Goal: Task Accomplishment & Management: Manage account settings

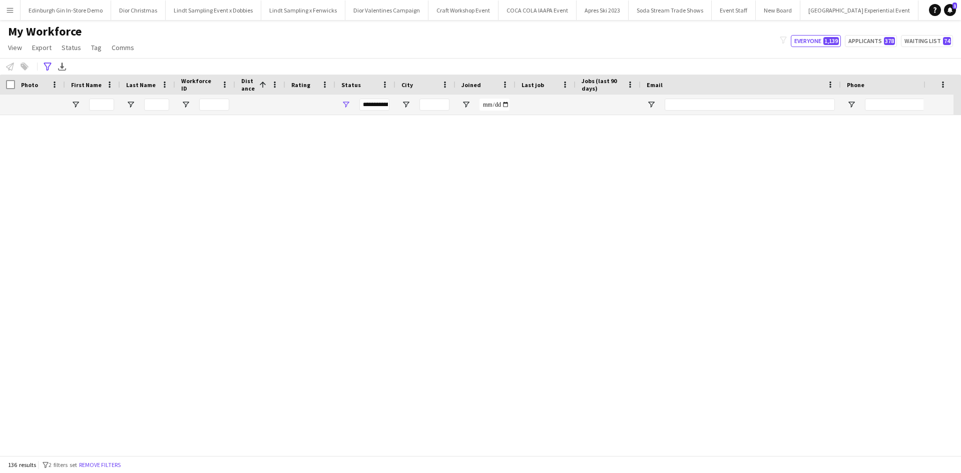
scroll to position [1252, 0]
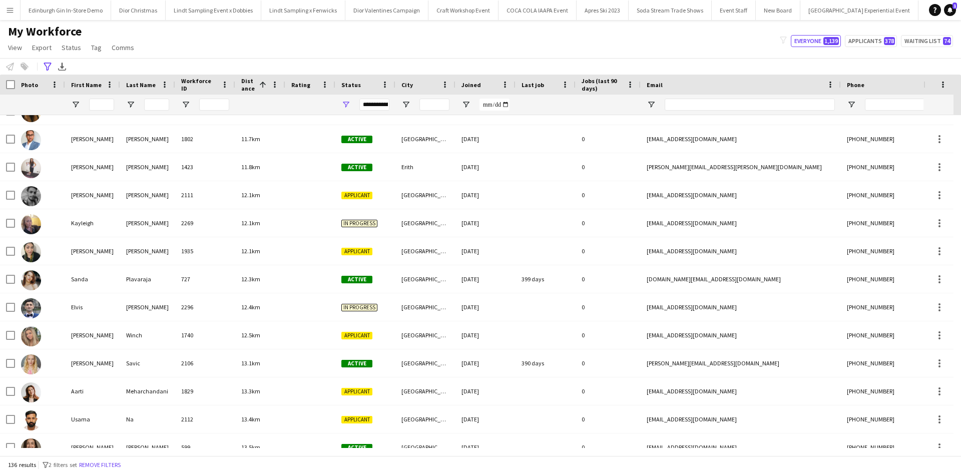
click at [11, 12] on app-icon "Menu" at bounding box center [10, 10] width 8 height 8
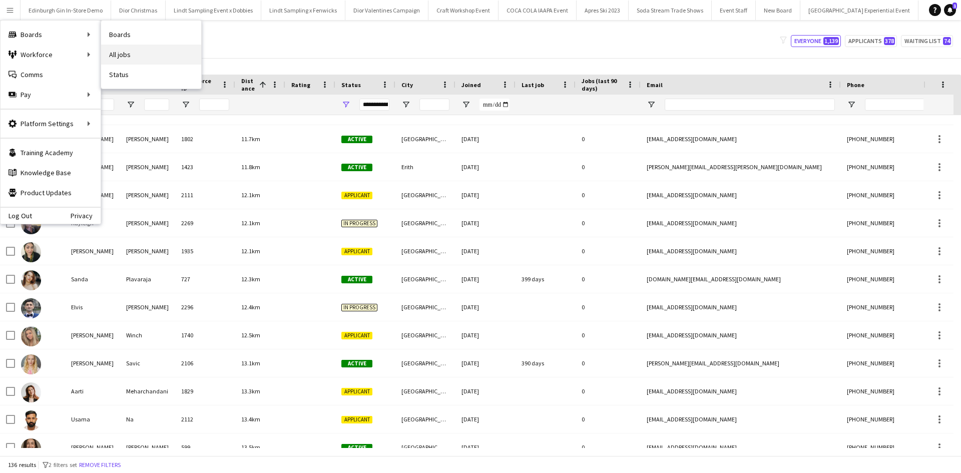
click at [125, 52] on link "All jobs" at bounding box center [151, 55] width 100 height 20
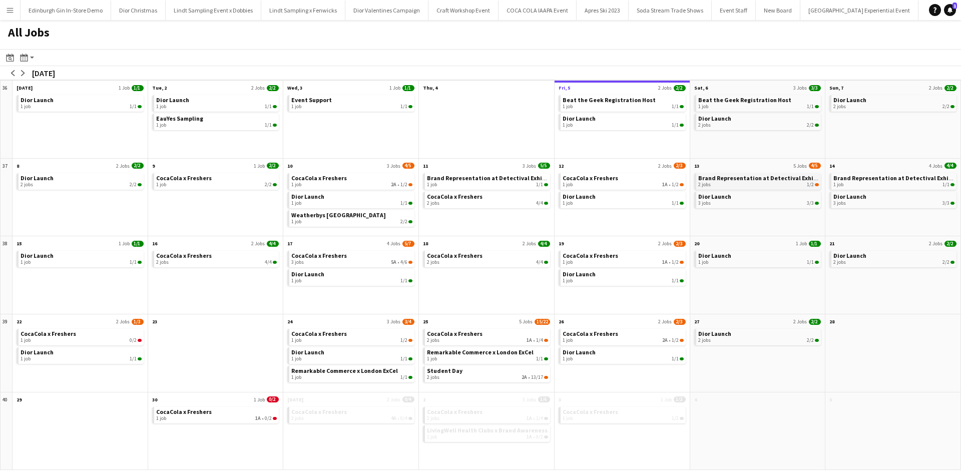
click at [757, 178] on span "Brand Representation at Detectival Exhibition" at bounding box center [764, 178] width 133 height 8
click at [460, 369] on span "Student Day" at bounding box center [445, 371] width 36 height 8
click at [11, 10] on app-icon "Menu" at bounding box center [10, 10] width 8 height 8
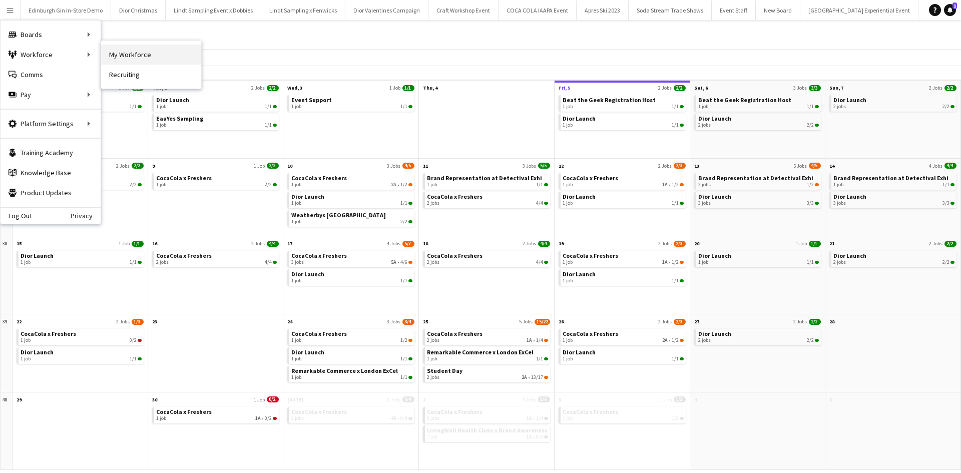
click at [123, 56] on link "My Workforce" at bounding box center [151, 55] width 100 height 20
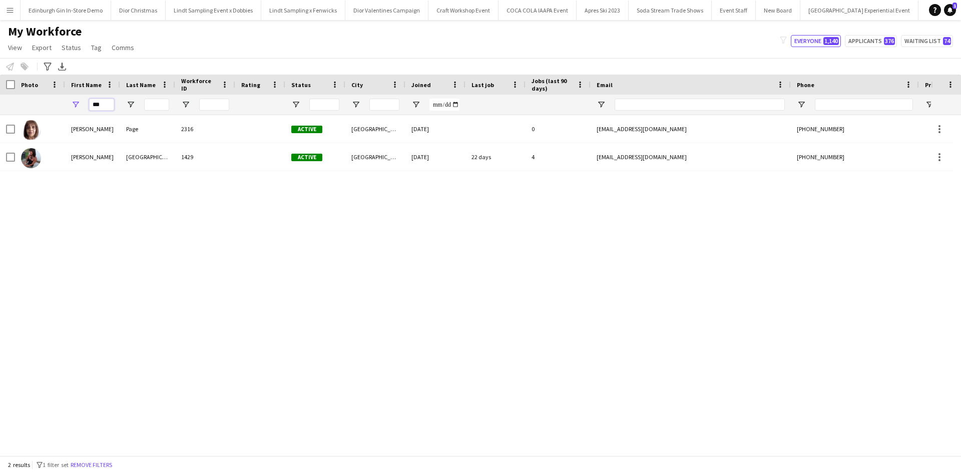
drag, startPoint x: 110, startPoint y: 107, endPoint x: 77, endPoint y: 107, distance: 32.5
click at [77, 107] on div "***" at bounding box center [92, 105] width 55 height 20
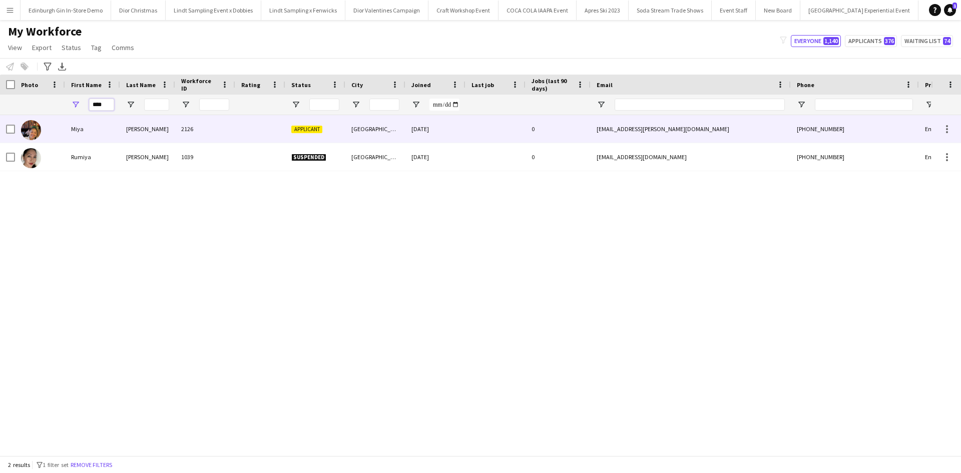
type input "****"
click at [75, 126] on div "Miya" at bounding box center [92, 129] width 55 height 28
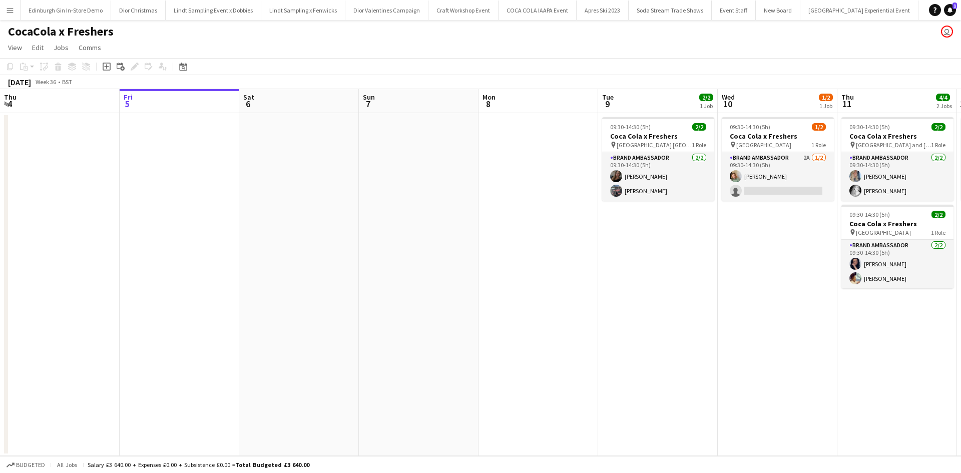
scroll to position [0, 398]
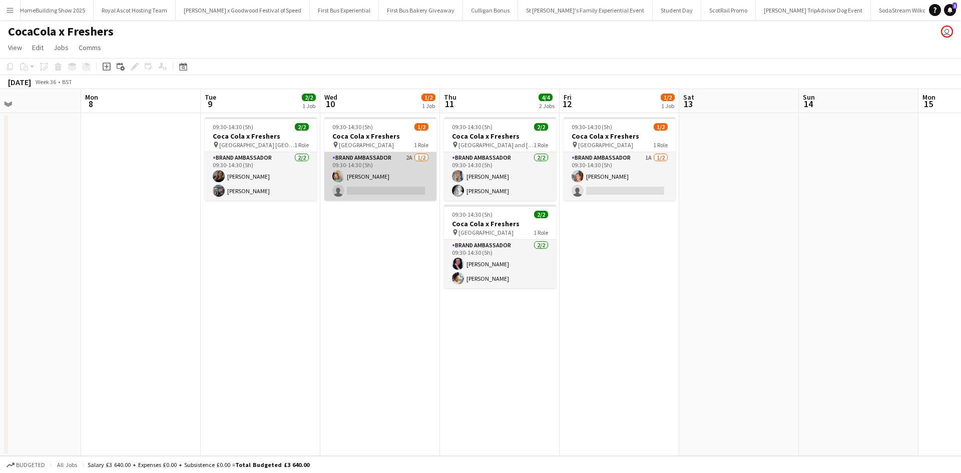
click at [392, 175] on app-card-role "Brand Ambassador 2A [DATE] 09:30-14:30 (5h) [PERSON_NAME] single-neutral-actions" at bounding box center [380, 176] width 112 height 49
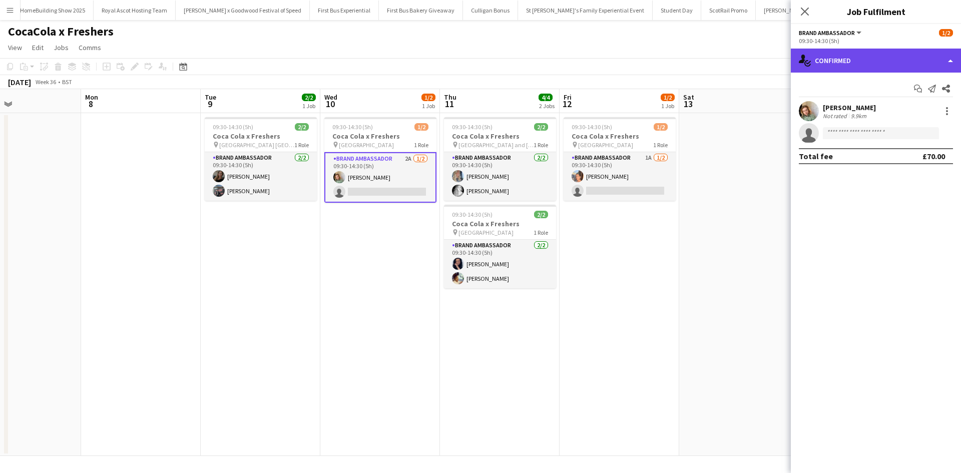
click at [888, 56] on div "single-neutral-actions-check-2 Confirmed" at bounding box center [876, 61] width 170 height 24
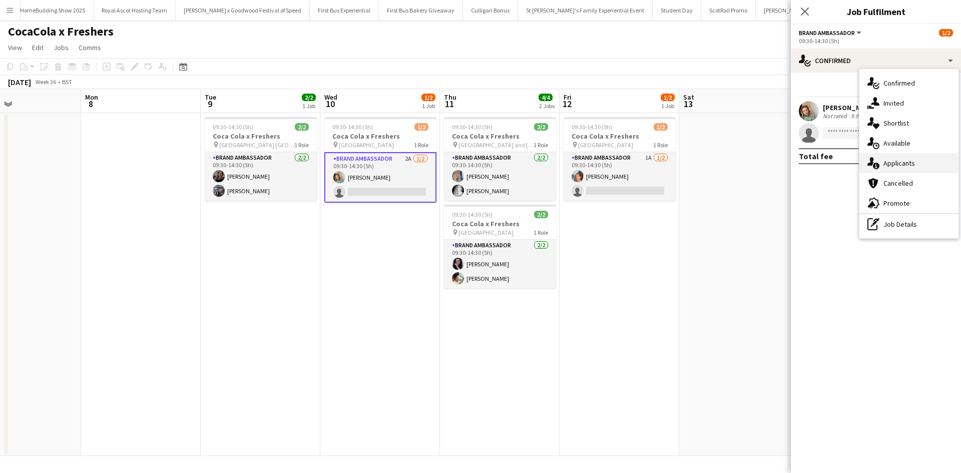
click at [907, 166] on span "Applicants" at bounding box center [900, 163] width 32 height 9
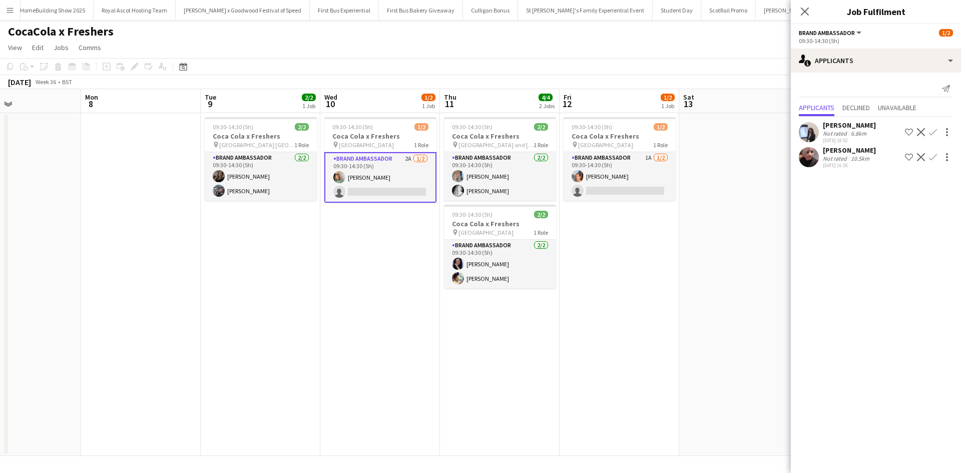
click at [701, 313] on app-date-cell at bounding box center [739, 284] width 120 height 343
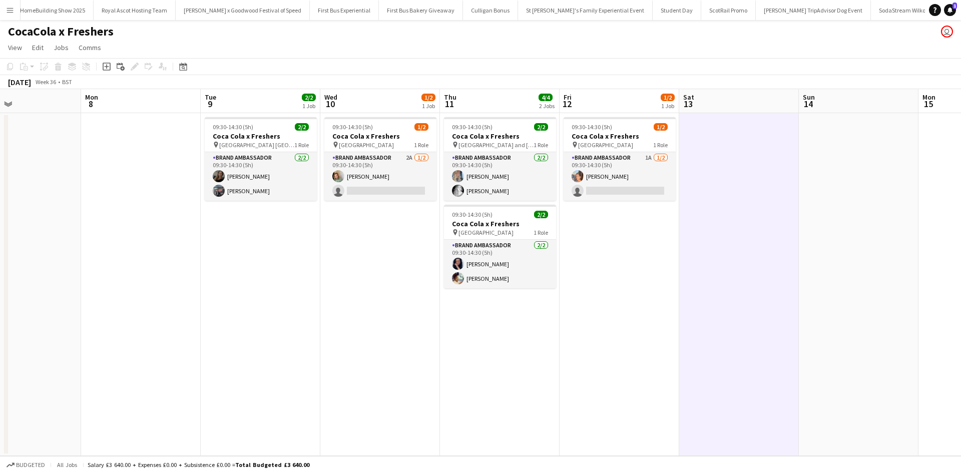
scroll to position [0, 397]
click at [389, 179] on app-card-role "Brand Ambassador 2A 1/2 09:30-14:30 (5h) Kelly Vines single-neutral-actions" at bounding box center [381, 176] width 112 height 49
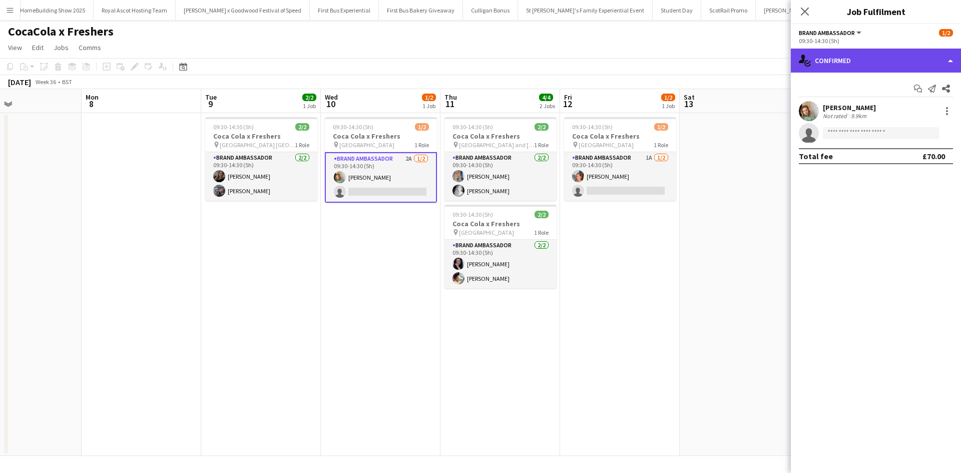
click at [897, 65] on div "single-neutral-actions-check-2 Confirmed" at bounding box center [876, 61] width 170 height 24
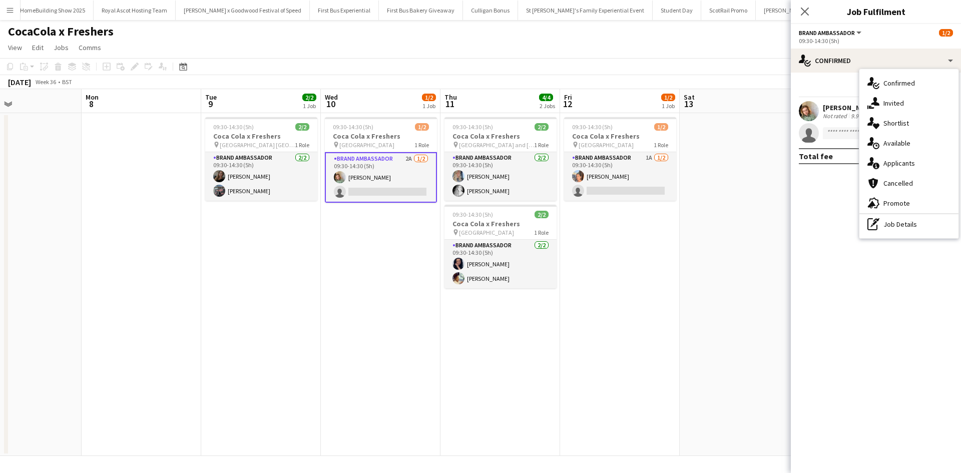
click at [910, 157] on div "single-neutral-actions-information Applicants" at bounding box center [909, 163] width 99 height 20
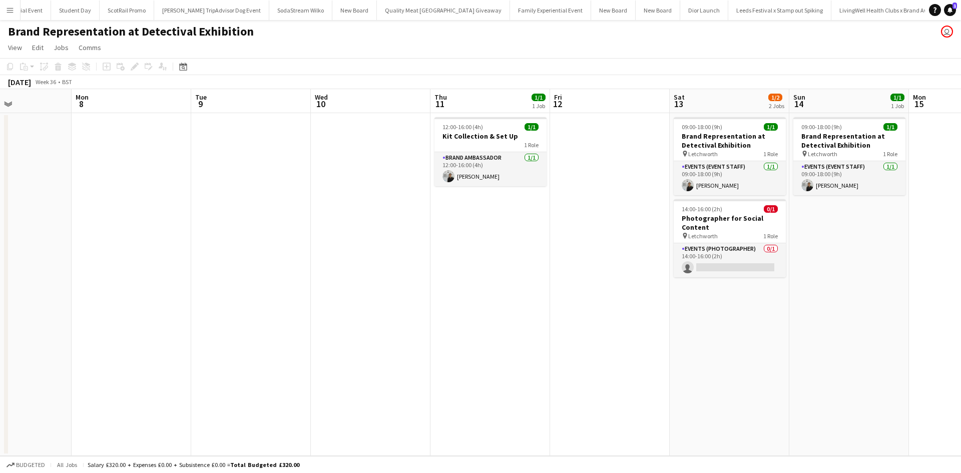
scroll to position [0, 411]
drag, startPoint x: 798, startPoint y: 267, endPoint x: 388, endPoint y: 233, distance: 412.0
click at [388, 233] on app-calendar-viewport "Thu 4 Fri 5 Sat 6 Sun 7 Mon 8 Tue 9 Wed 10 Thu 11 1/1 1 Job Fri 12 Sat 13 1/2 2…" at bounding box center [480, 272] width 961 height 367
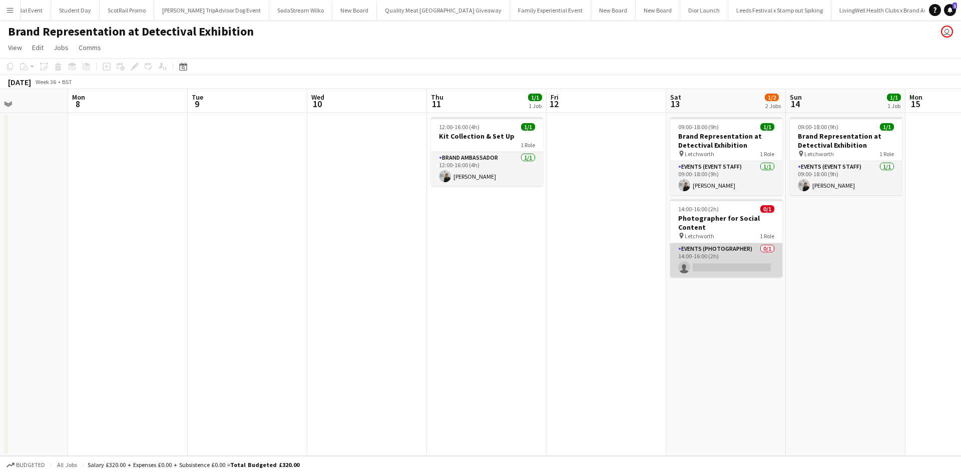
click at [727, 256] on app-card-role "Events (Photographer) 0/1 14:00-16:00 (2h) single-neutral-actions" at bounding box center [726, 260] width 112 height 34
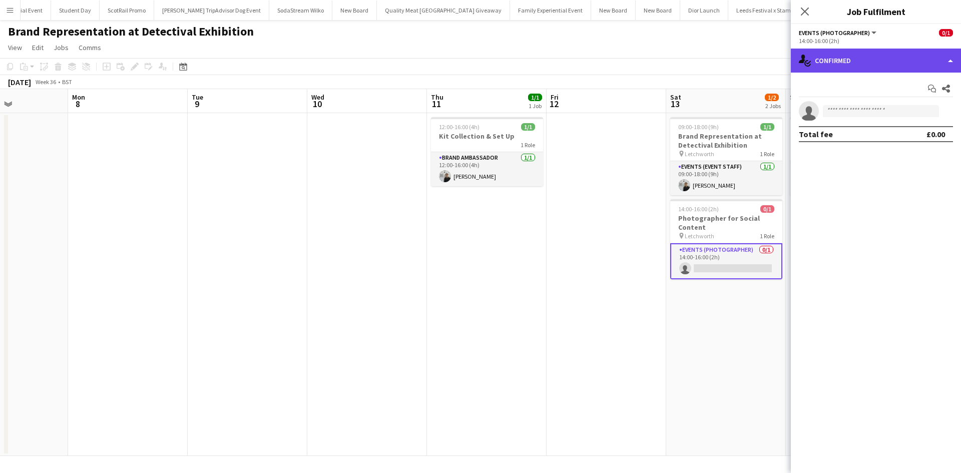
click at [853, 61] on div "single-neutral-actions-check-2 Confirmed" at bounding box center [876, 61] width 170 height 24
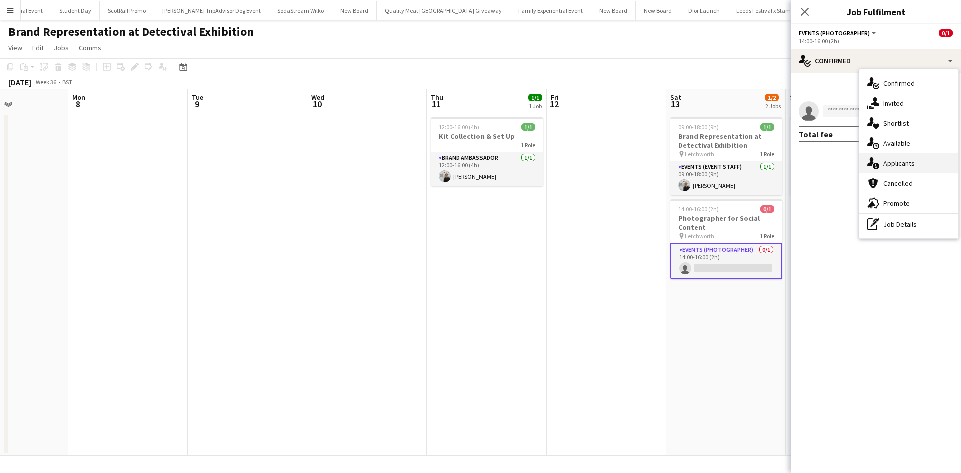
click at [896, 157] on div "single-neutral-actions-information Applicants" at bounding box center [909, 163] width 99 height 20
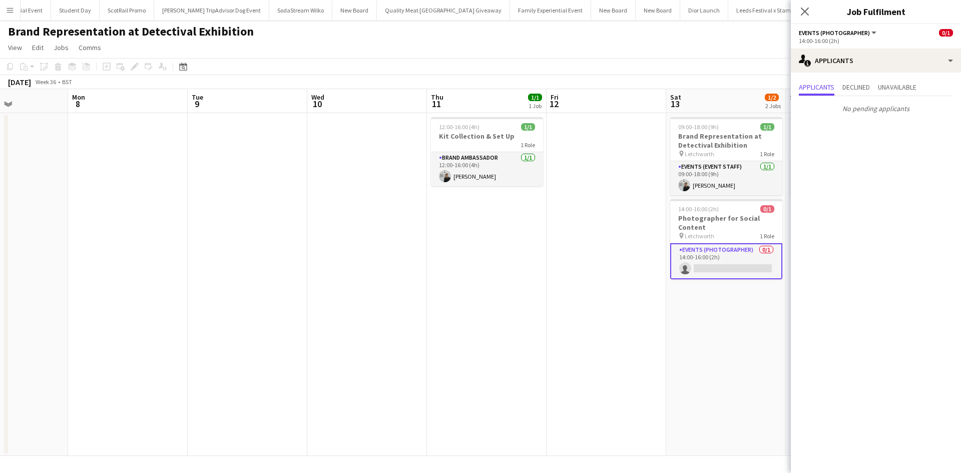
click at [712, 268] on app-card-role "Events (Photographer) 0/1 14:00-16:00 (2h) single-neutral-actions" at bounding box center [726, 261] width 112 height 36
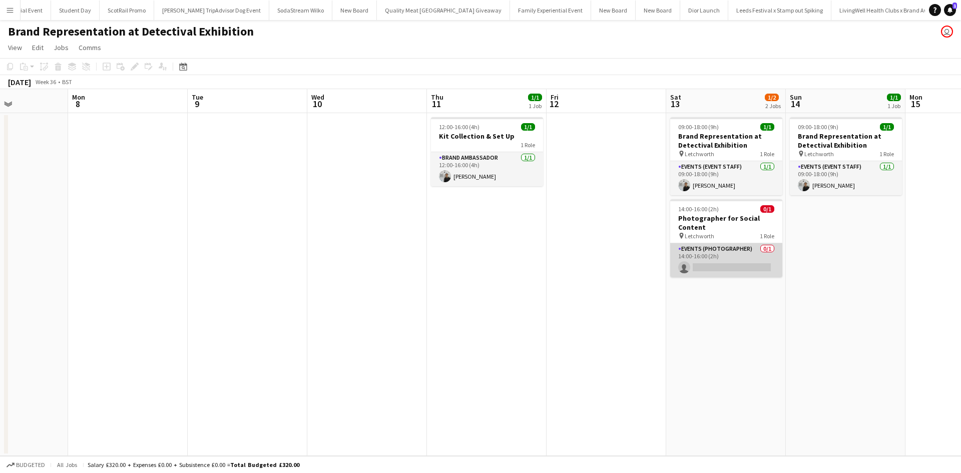
click at [721, 260] on app-card-role "Events (Photographer) 0/1 14:00-16:00 (2h) single-neutral-actions" at bounding box center [726, 260] width 112 height 34
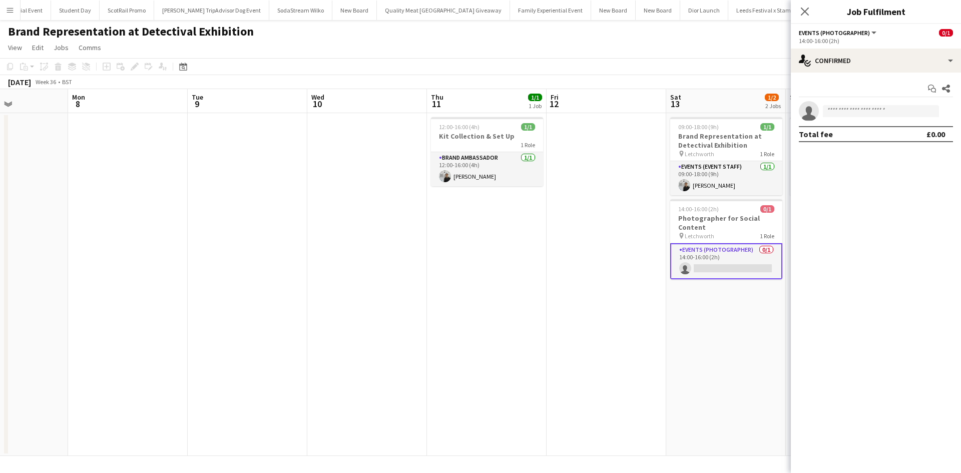
click at [842, 76] on div "Start chat Share single-neutral-actions Total fee £0.00" at bounding box center [876, 112] width 170 height 78
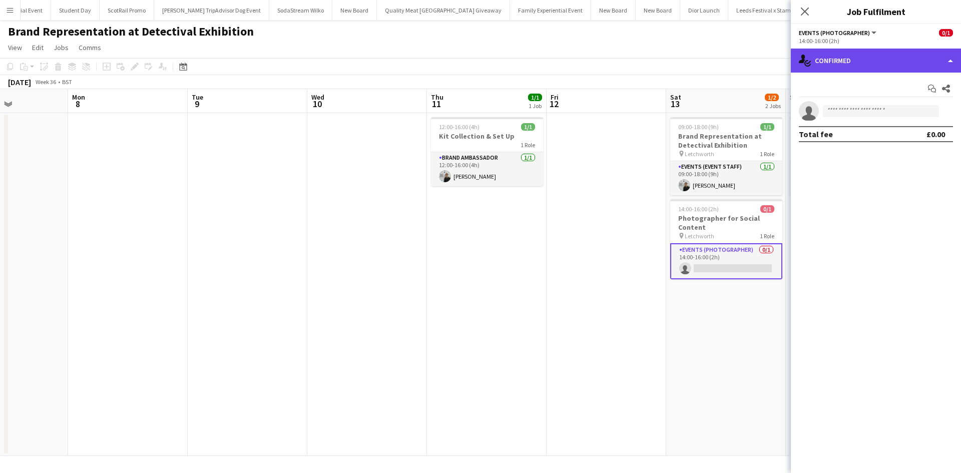
click at [851, 63] on div "single-neutral-actions-check-2 Confirmed" at bounding box center [876, 61] width 170 height 24
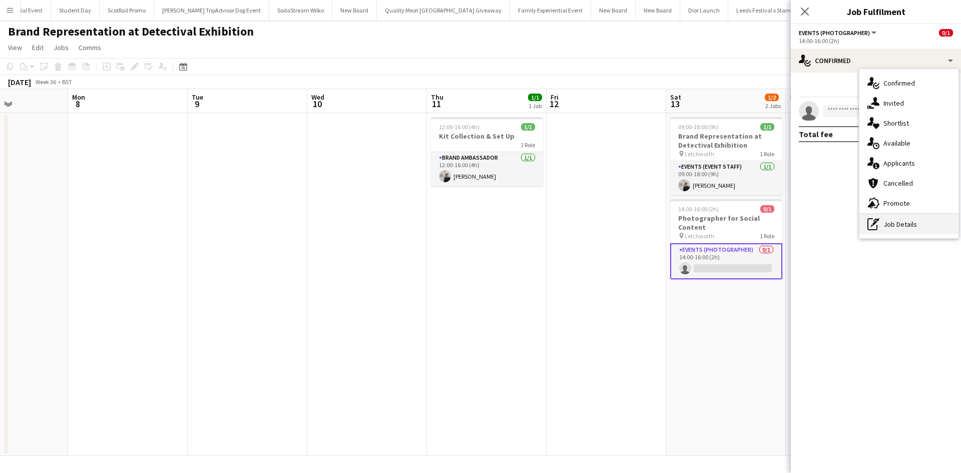
drag, startPoint x: 892, startPoint y: 226, endPoint x: 890, endPoint y: 213, distance: 13.3
click at [892, 226] on div "pen-write Job Details" at bounding box center [909, 224] width 99 height 20
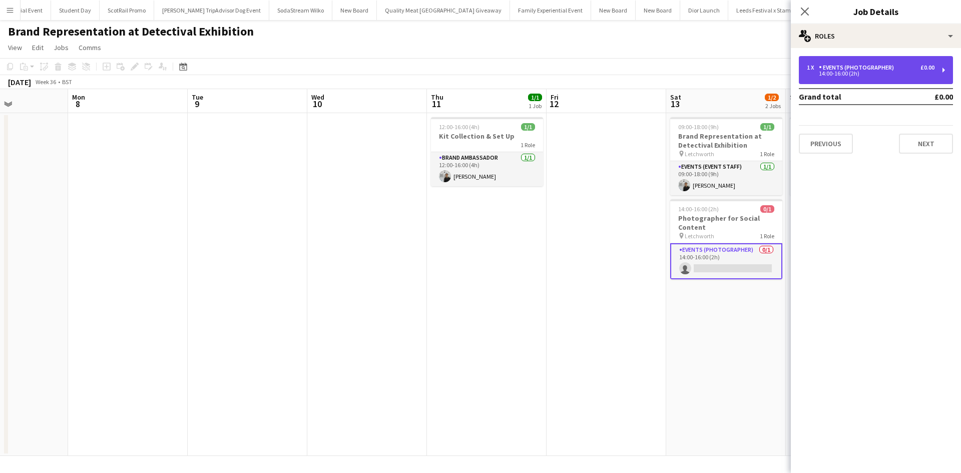
click at [866, 74] on div "14:00-16:00 (2h)" at bounding box center [871, 73] width 128 height 5
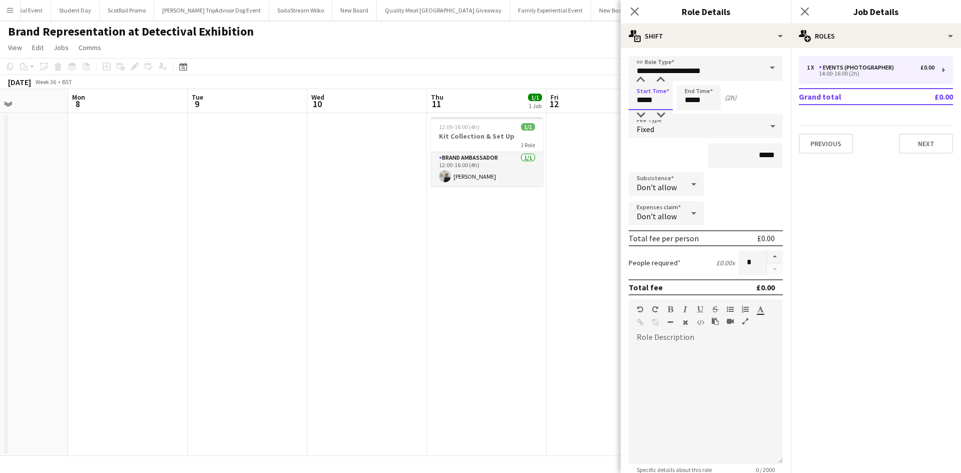
click at [668, 101] on input "*****" at bounding box center [651, 97] width 44 height 25
drag, startPoint x: 659, startPoint y: 101, endPoint x: 622, endPoint y: 99, distance: 37.1
click at [622, 99] on form "**********" at bounding box center [706, 342] width 170 height 573
type input "*****"
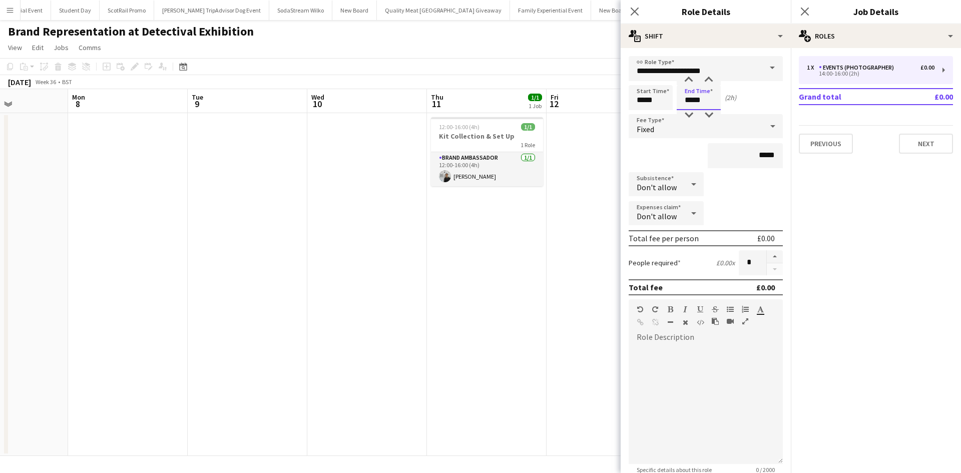
type input "*****"
click at [755, 155] on input "*****" at bounding box center [745, 155] width 75 height 25
type input "*******"
click at [551, 287] on app-date-cell at bounding box center [607, 284] width 120 height 343
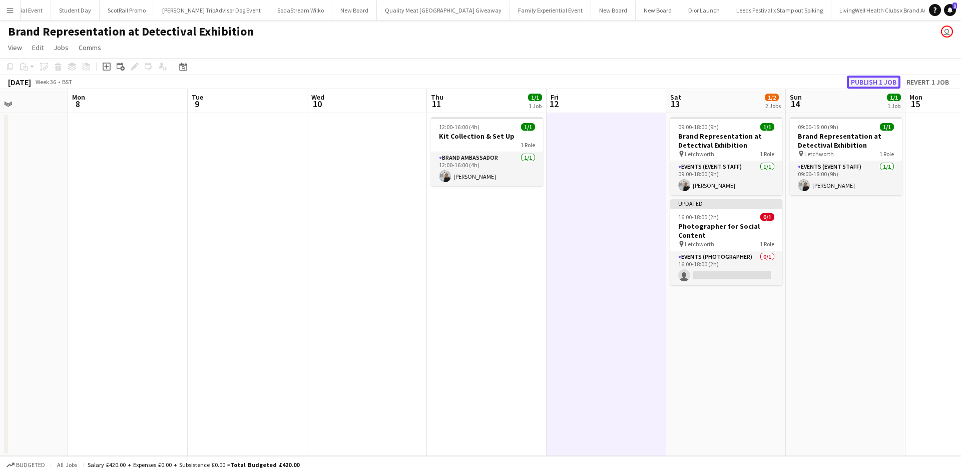
click at [861, 83] on button "Publish 1 job" at bounding box center [874, 82] width 54 height 13
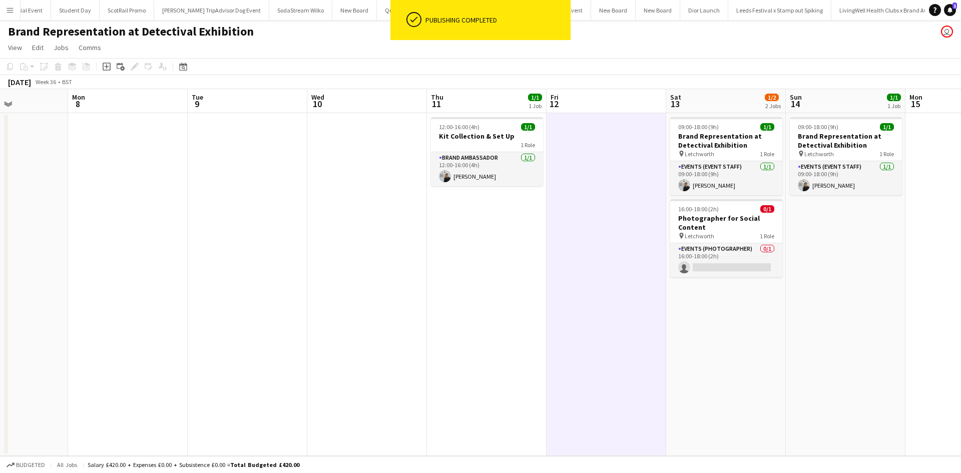
click at [14, 11] on button "Menu" at bounding box center [10, 10] width 20 height 20
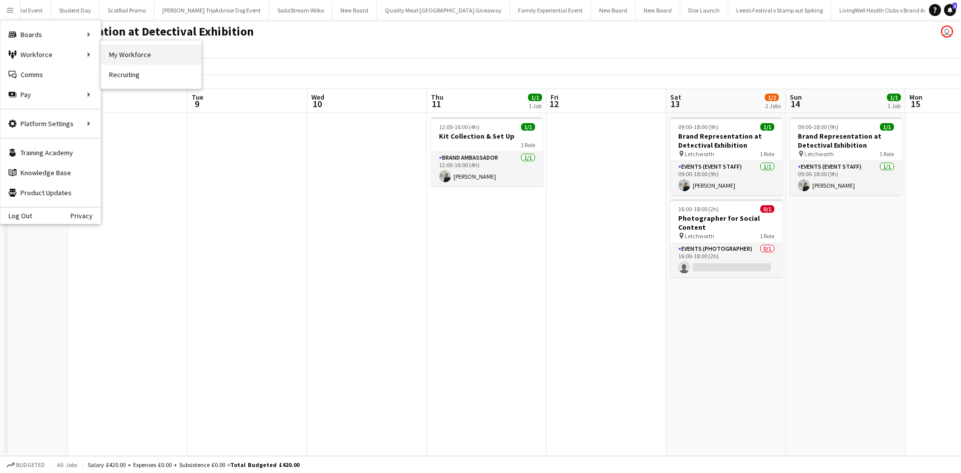
click at [128, 51] on link "My Workforce" at bounding box center [151, 55] width 100 height 20
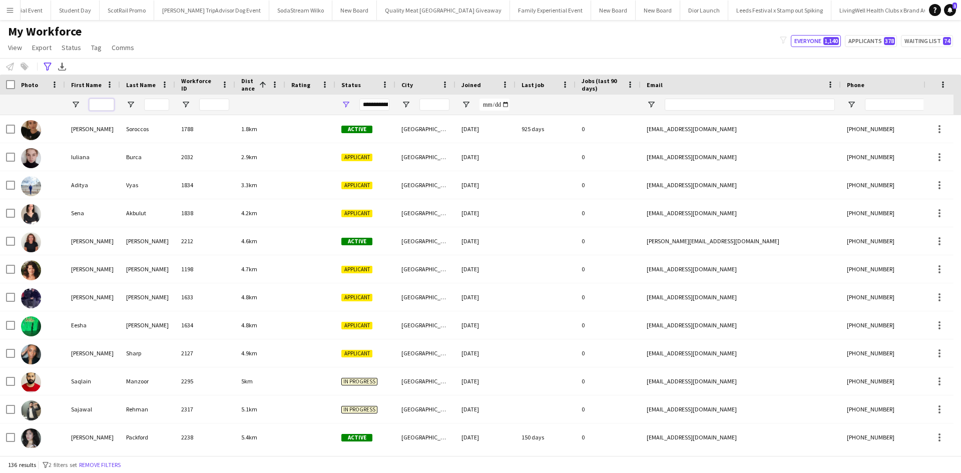
click at [97, 106] on input "First Name Filter Input" at bounding box center [101, 105] width 25 height 12
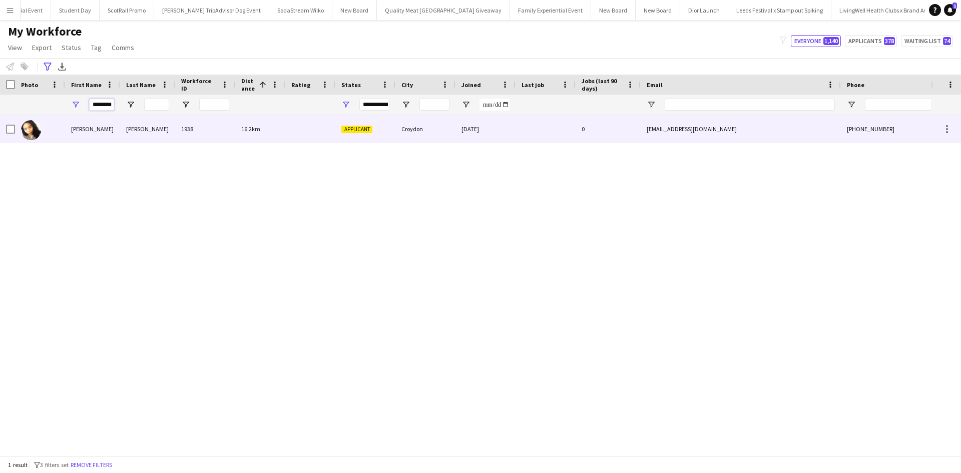
type input "********"
click at [83, 127] on div "Kristina" at bounding box center [92, 129] width 55 height 28
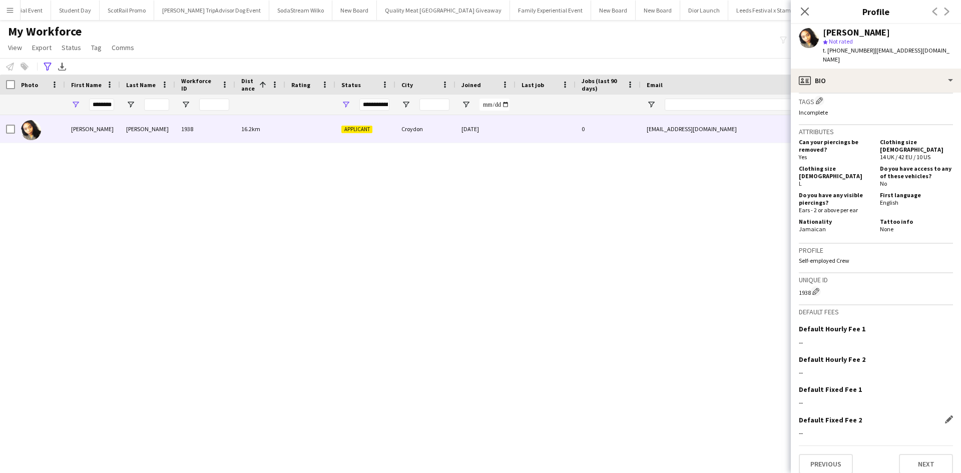
scroll to position [622, 0]
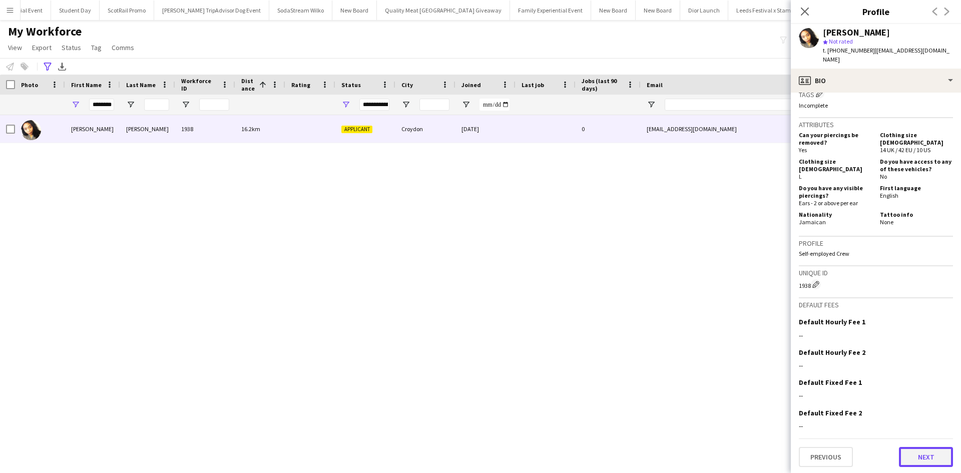
click at [918, 449] on button "Next" at bounding box center [926, 457] width 54 height 20
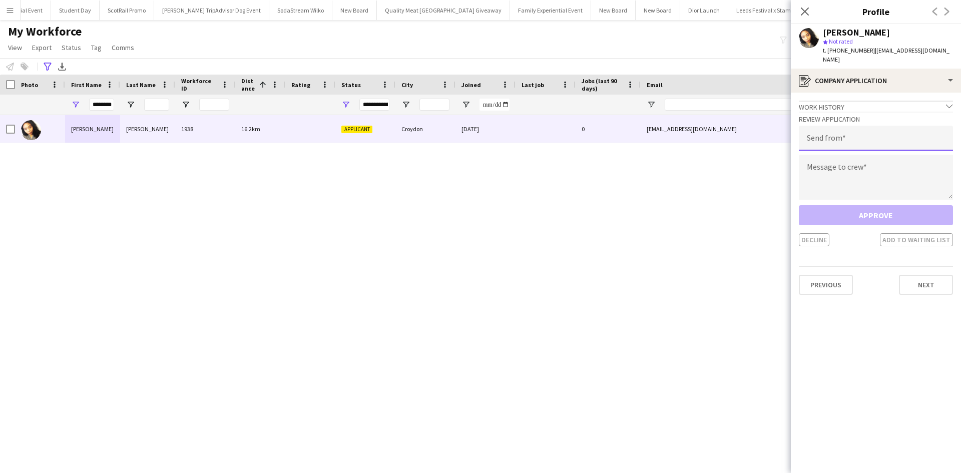
click at [845, 138] on input "email" at bounding box center [876, 138] width 154 height 25
type input "**********"
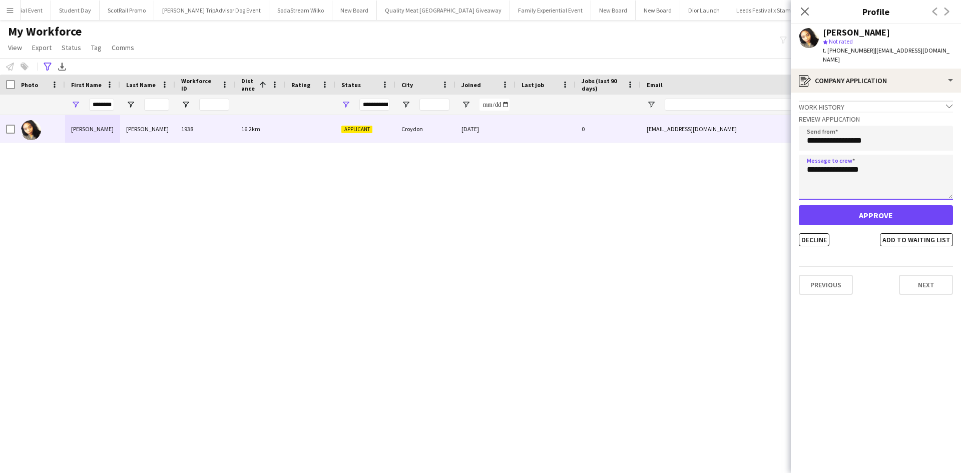
type textarea "**********"
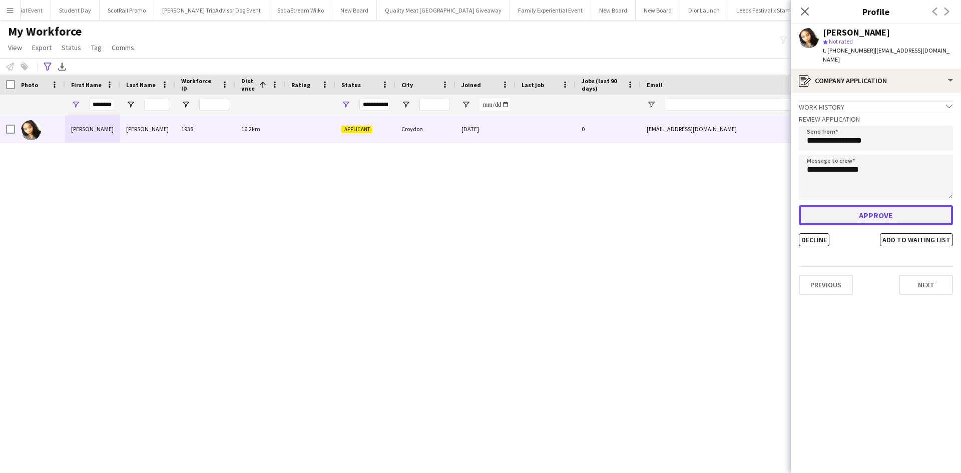
drag, startPoint x: 870, startPoint y: 197, endPoint x: 870, endPoint y: 206, distance: 9.0
click at [870, 205] on button "Approve" at bounding box center [876, 215] width 154 height 20
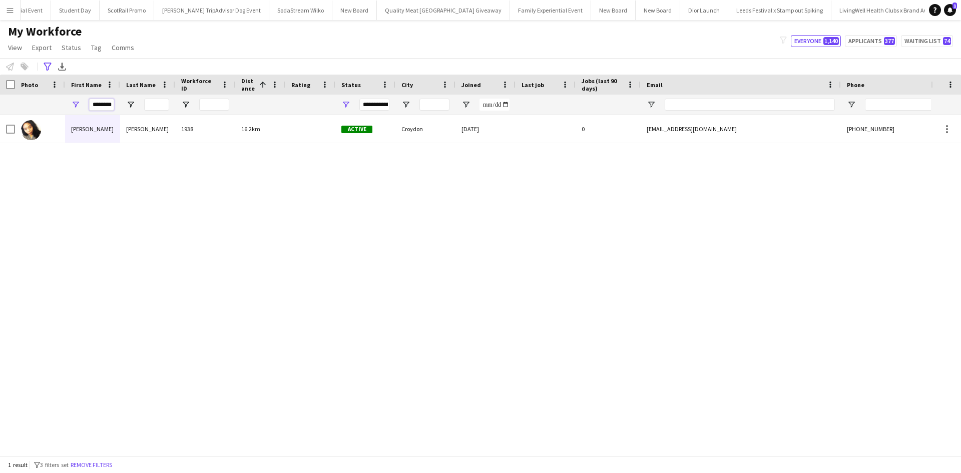
drag, startPoint x: 92, startPoint y: 105, endPoint x: 137, endPoint y: 106, distance: 45.1
click at [137, 106] on div "********" at bounding box center [568, 105] width 1136 height 20
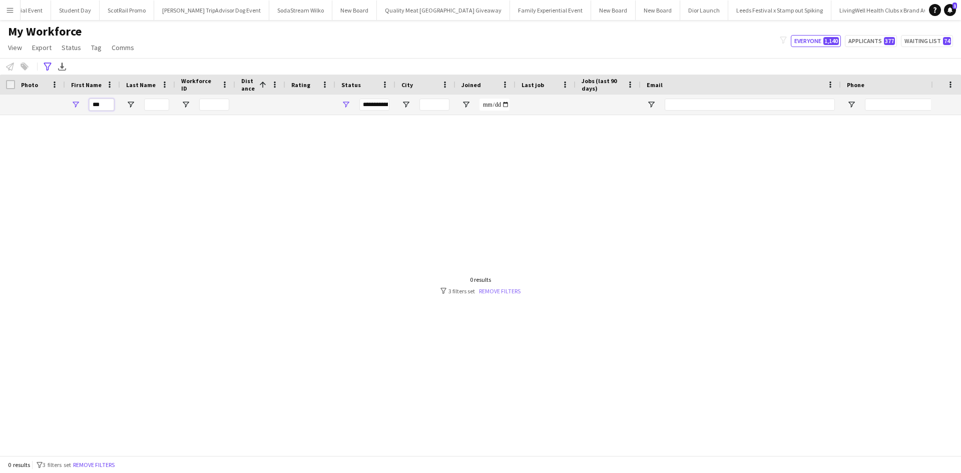
type input "***"
click at [497, 293] on link "Remove filters" at bounding box center [500, 291] width 42 height 8
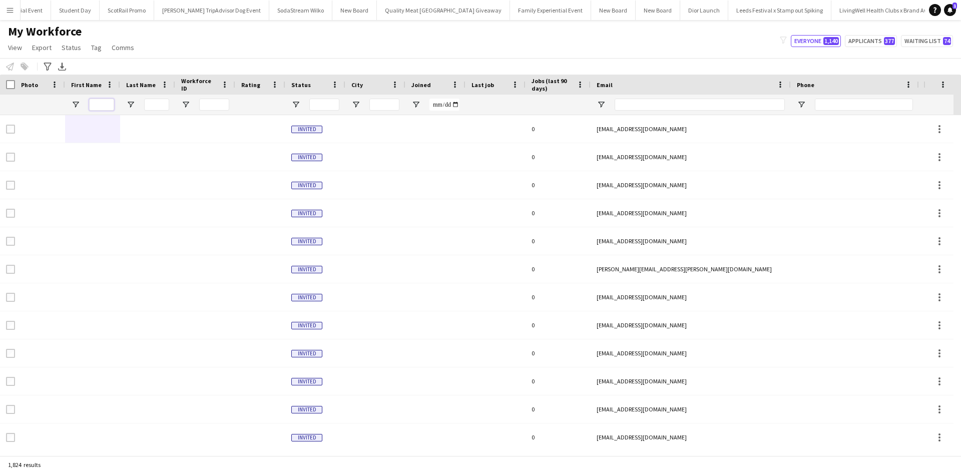
click at [101, 102] on input "First Name Filter Input" at bounding box center [101, 105] width 25 height 12
type input "*"
click at [170, 107] on div at bounding box center [147, 105] width 55 height 20
click at [92, 107] on input "First Name Filter Input" at bounding box center [101, 105] width 25 height 12
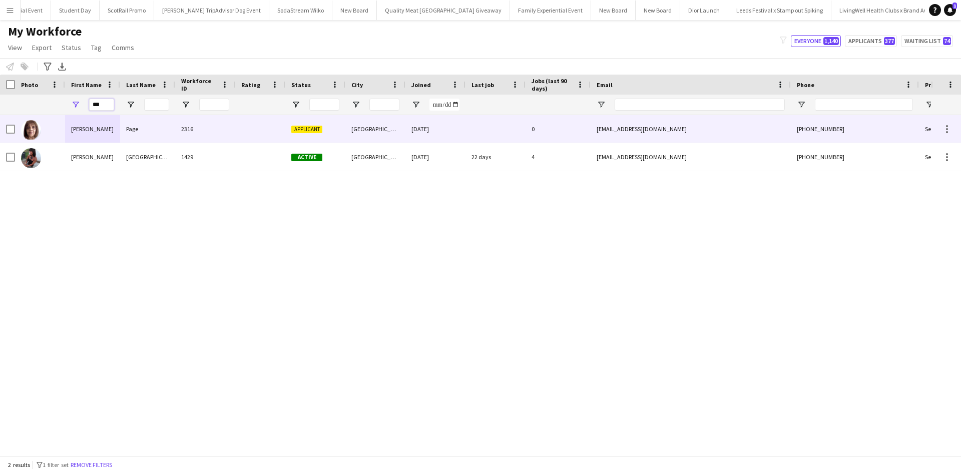
type input "***"
click at [84, 129] on div "Naomi" at bounding box center [92, 129] width 55 height 28
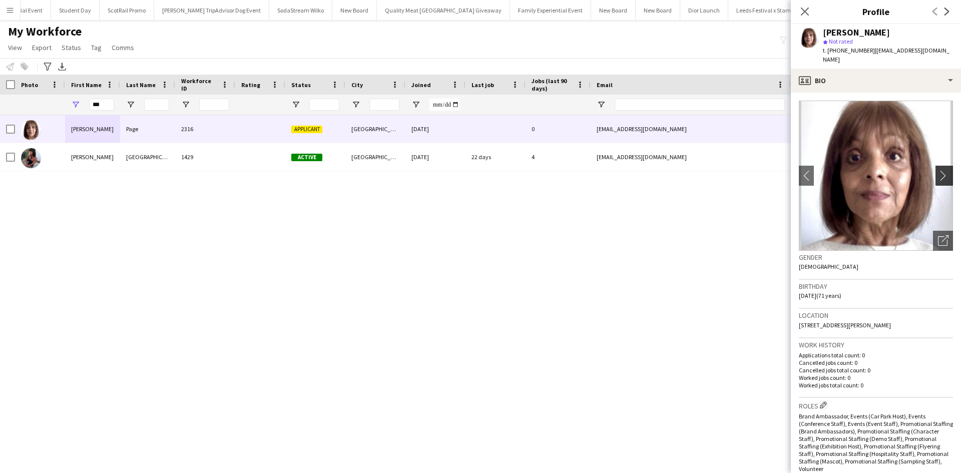
click at [939, 170] on app-icon "chevron-right" at bounding box center [946, 175] width 16 height 11
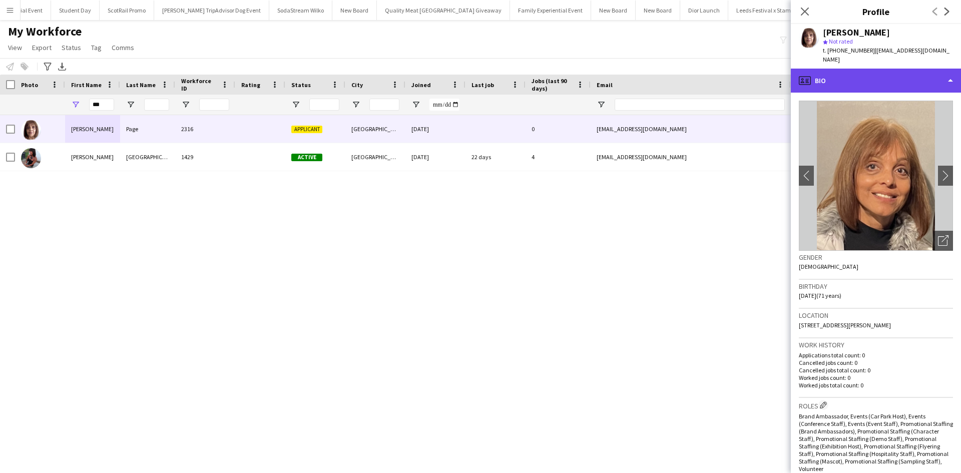
click at [883, 73] on div "profile Bio" at bounding box center [876, 81] width 170 height 24
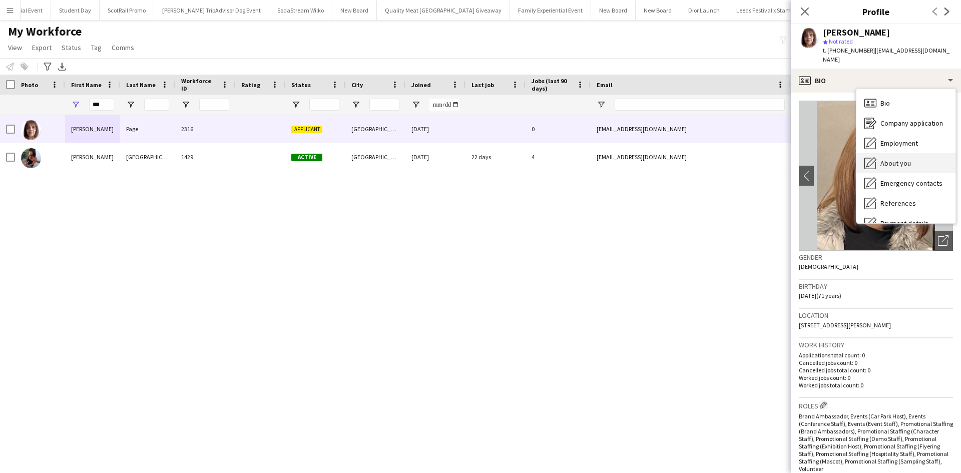
click at [907, 153] on div "About you About you" at bounding box center [906, 163] width 99 height 20
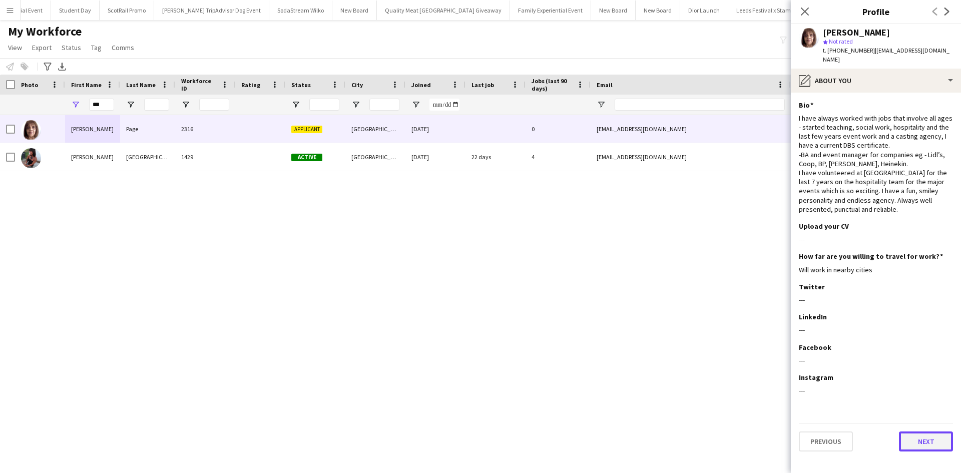
click at [920, 432] on button "Next" at bounding box center [926, 442] width 54 height 20
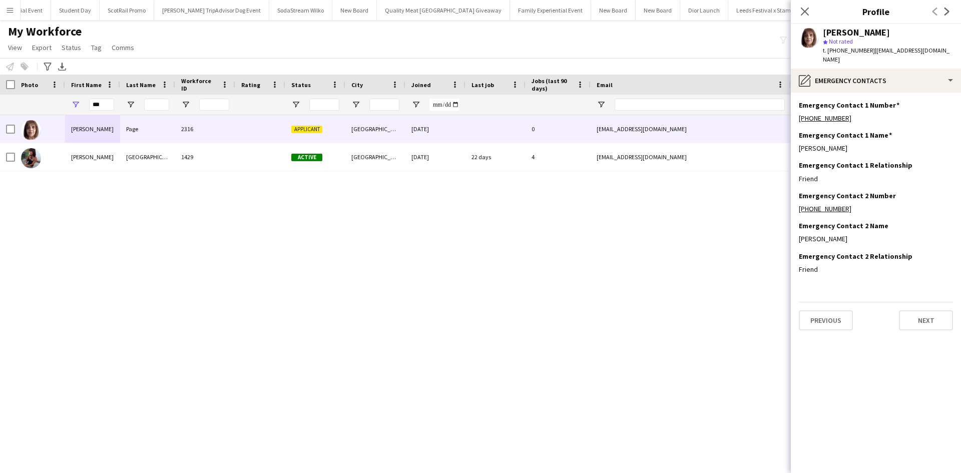
click at [829, 321] on app-section-data-types "Emergency Contact 1 Number Edit this field +447831139773 Emergency Contact 1 Na…" at bounding box center [876, 283] width 170 height 381
click at [828, 316] on button "Previous" at bounding box center [826, 320] width 54 height 20
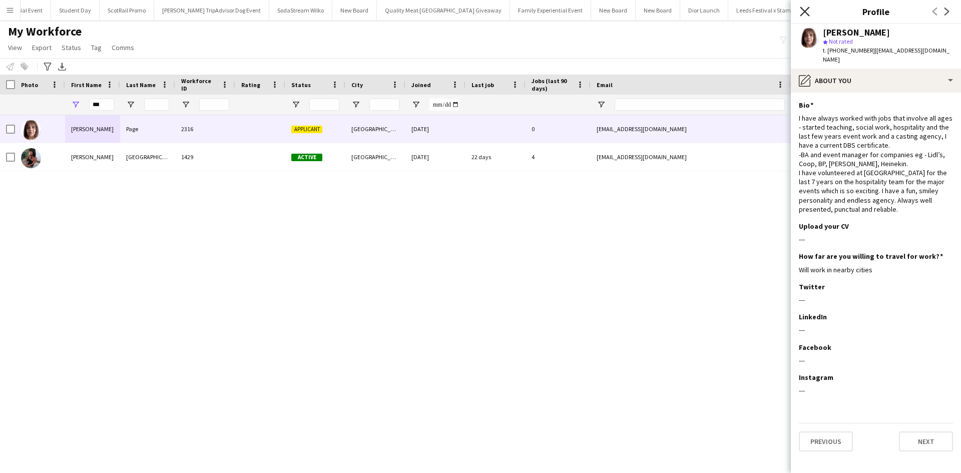
click at [807, 10] on icon at bounding box center [805, 12] width 10 height 10
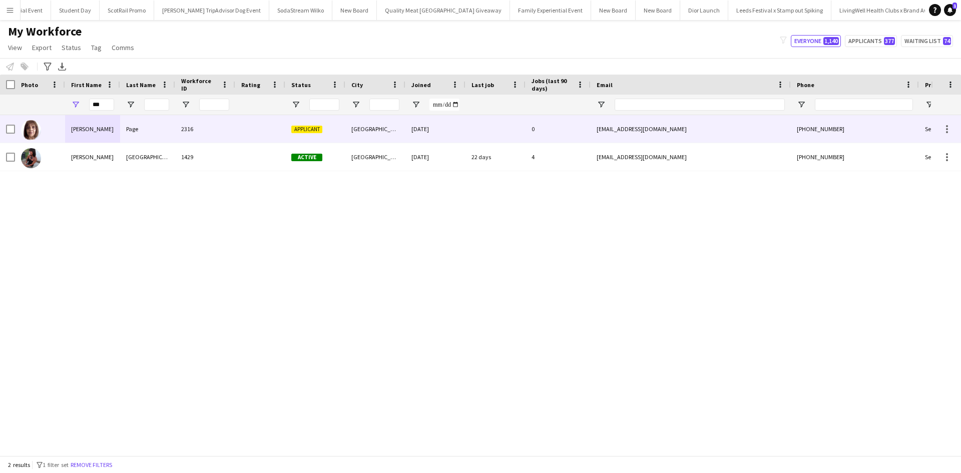
click at [80, 130] on div "Naomi" at bounding box center [92, 129] width 55 height 28
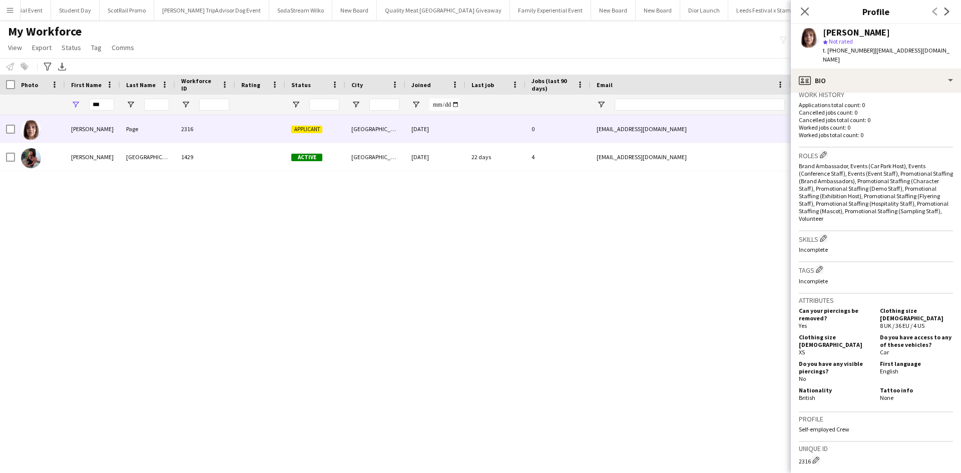
scroll to position [419, 0]
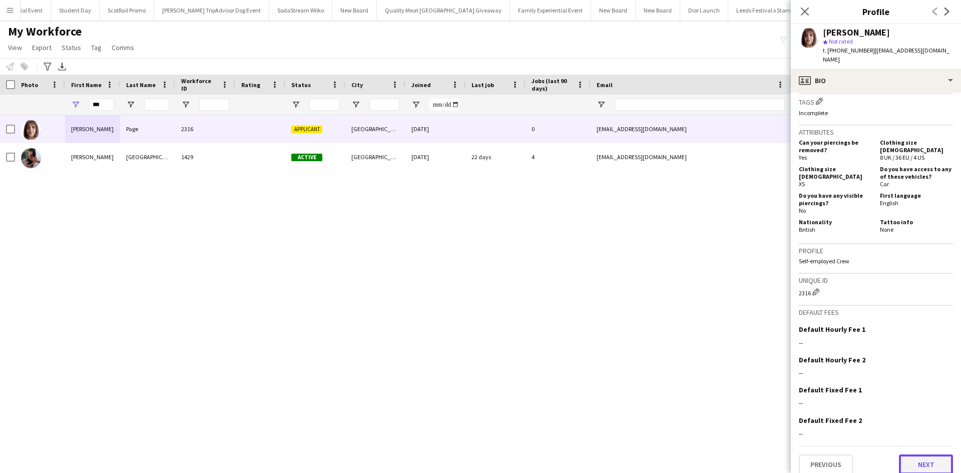
click at [906, 455] on button "Next" at bounding box center [926, 465] width 54 height 20
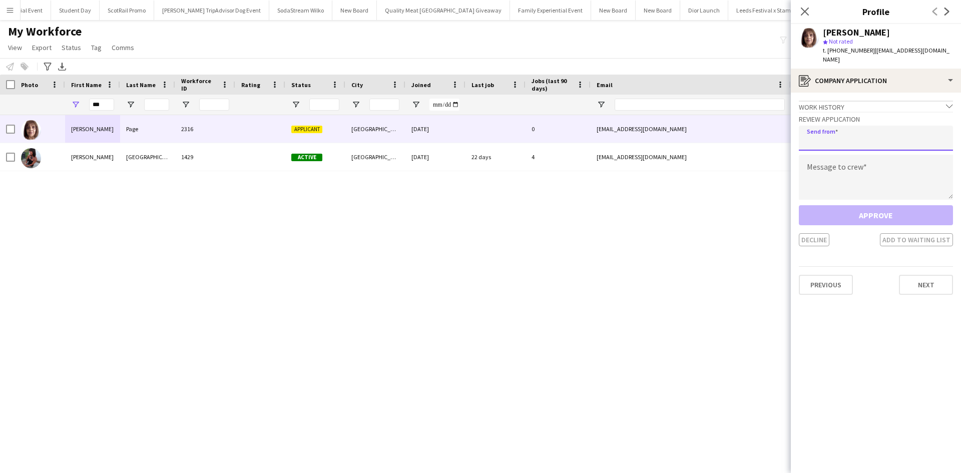
click at [850, 130] on input "email" at bounding box center [876, 138] width 154 height 25
type input "**********"
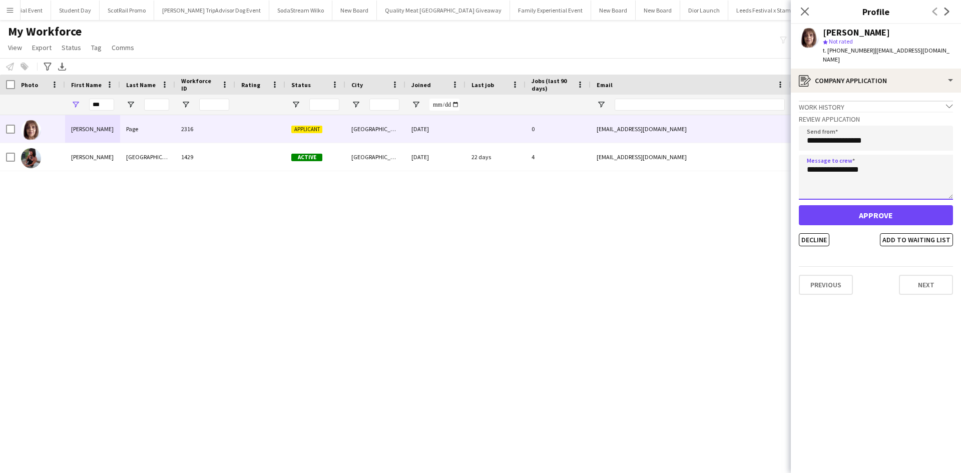
type textarea "**********"
click at [879, 207] on button "Approve" at bounding box center [876, 215] width 154 height 20
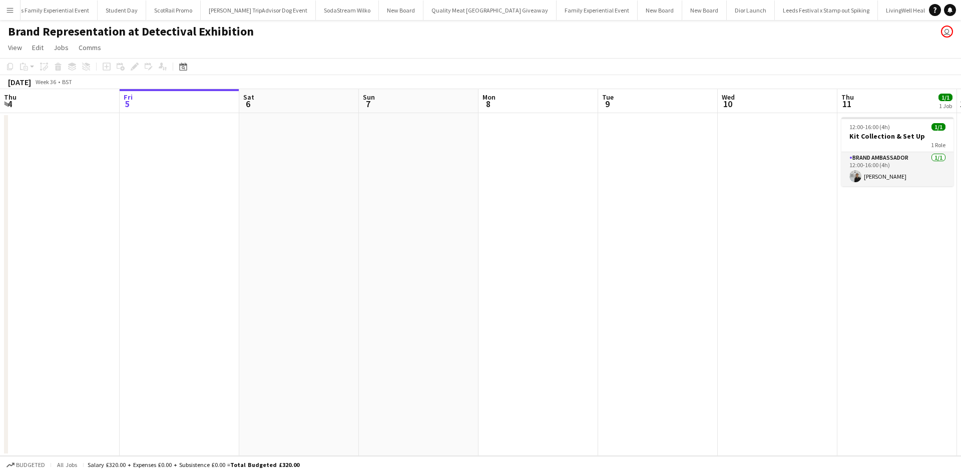
scroll to position [0, 10620]
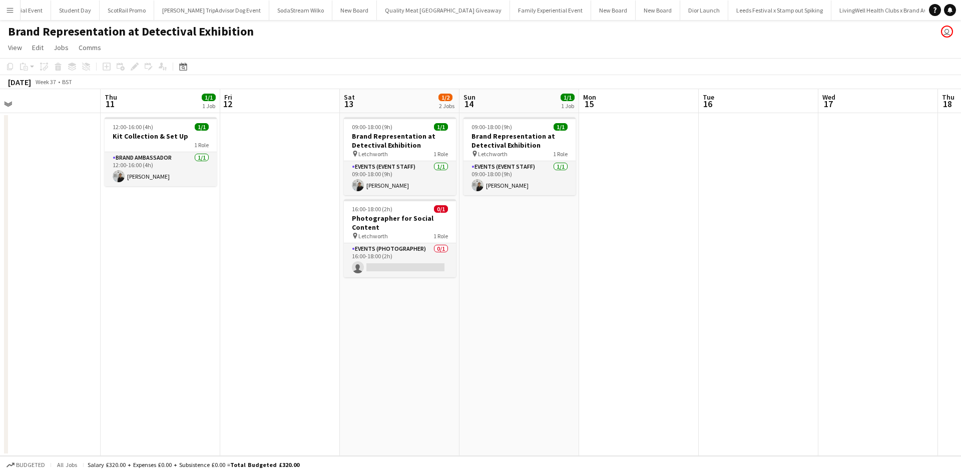
drag, startPoint x: 731, startPoint y: 313, endPoint x: 122, endPoint y: 271, distance: 609.8
click at [119, 273] on app-calendar-viewport "Sat 6 Sun 7 Mon 8 Tue 9 Wed 10 Thu 11 1/1 1 Job Fri 12 Sat 13 1/2 2 Jobs Sun 14…" at bounding box center [480, 272] width 961 height 367
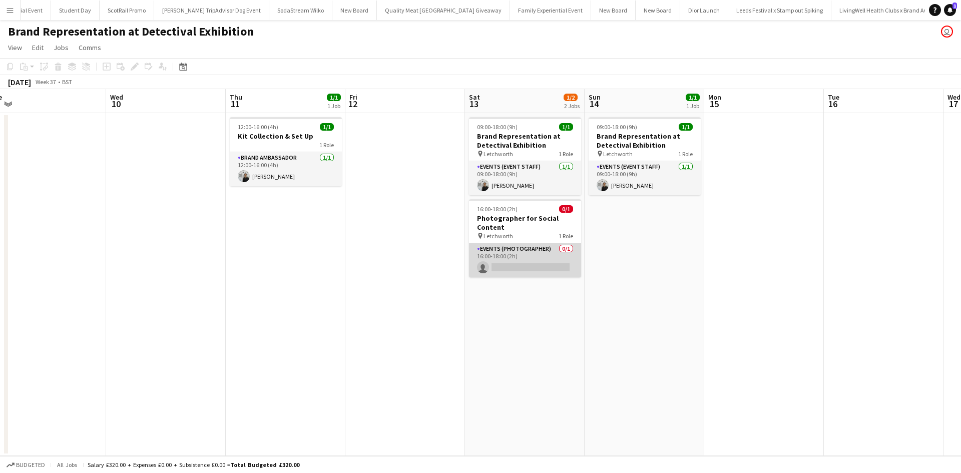
click at [523, 266] on app-card-role "Events (Photographer) 0/1 16:00-18:00 (2h) single-neutral-actions" at bounding box center [525, 260] width 112 height 34
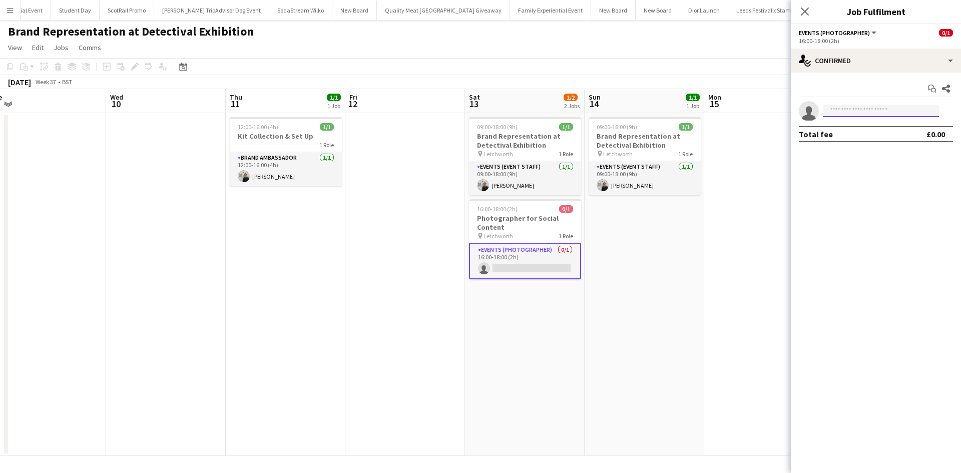
click at [870, 109] on input at bounding box center [881, 111] width 116 height 12
type input "******"
click at [869, 143] on span "+4407838930046" at bounding box center [881, 142] width 100 height 8
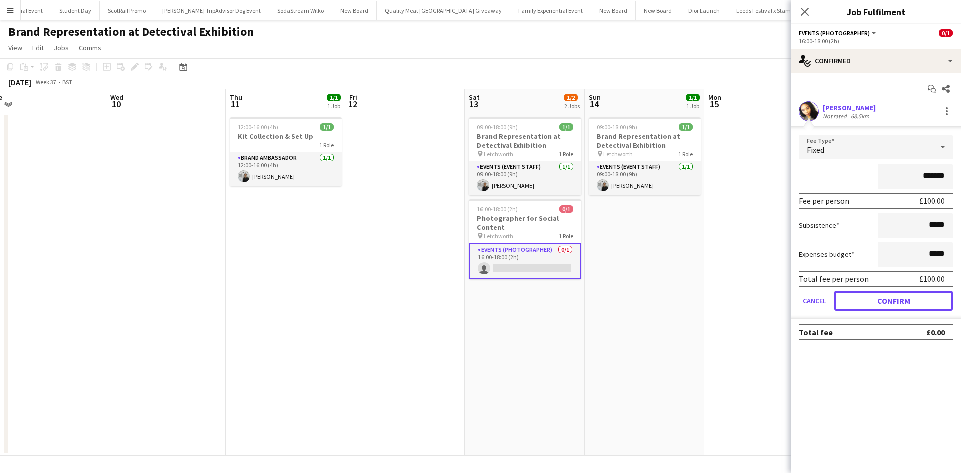
click at [899, 300] on button "Confirm" at bounding box center [894, 301] width 119 height 20
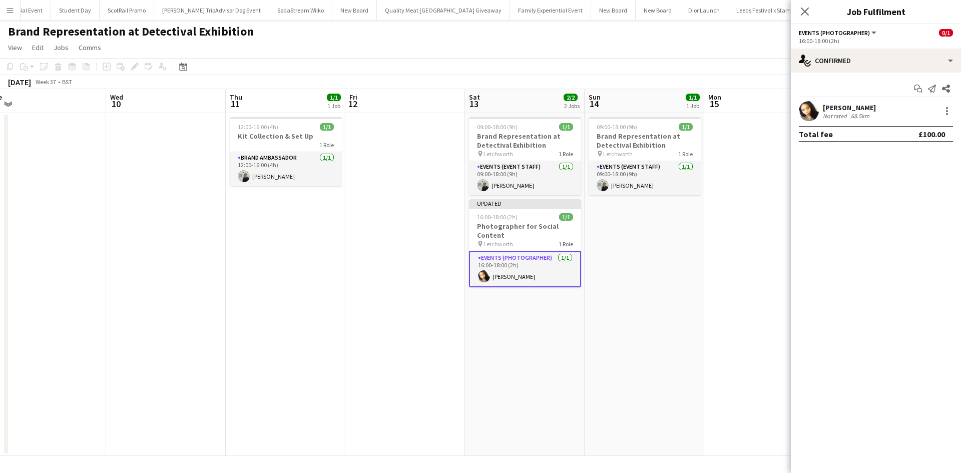
drag, startPoint x: 623, startPoint y: 310, endPoint x: 789, endPoint y: 169, distance: 217.7
click at [625, 307] on app-date-cell "09:00-18:00 (9h) 1/1 Brand Representation at Detectival Exhibition pin Letchwor…" at bounding box center [645, 284] width 120 height 343
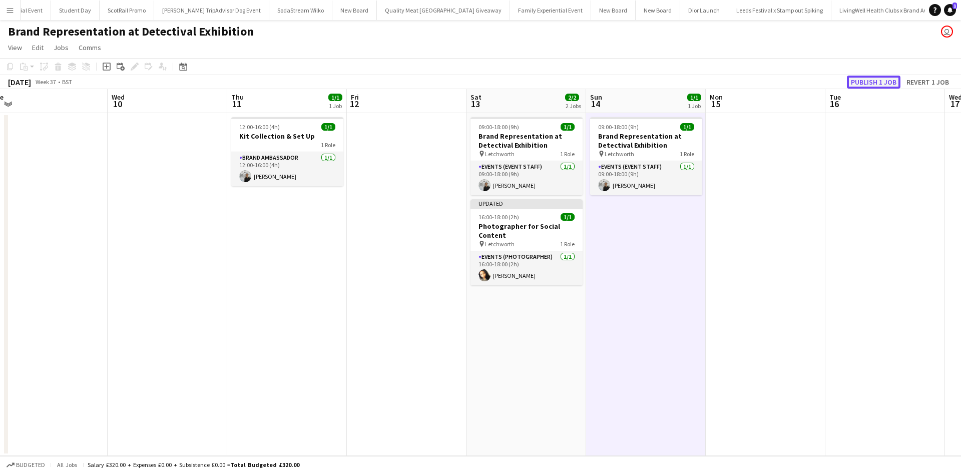
click at [856, 81] on button "Publish 1 job" at bounding box center [874, 82] width 54 height 13
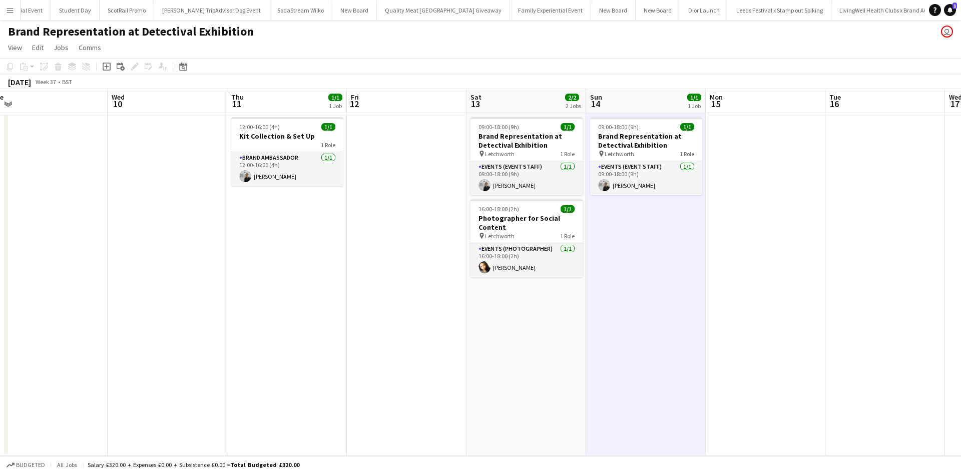
click at [7, 8] on app-icon "Menu" at bounding box center [10, 10] width 8 height 8
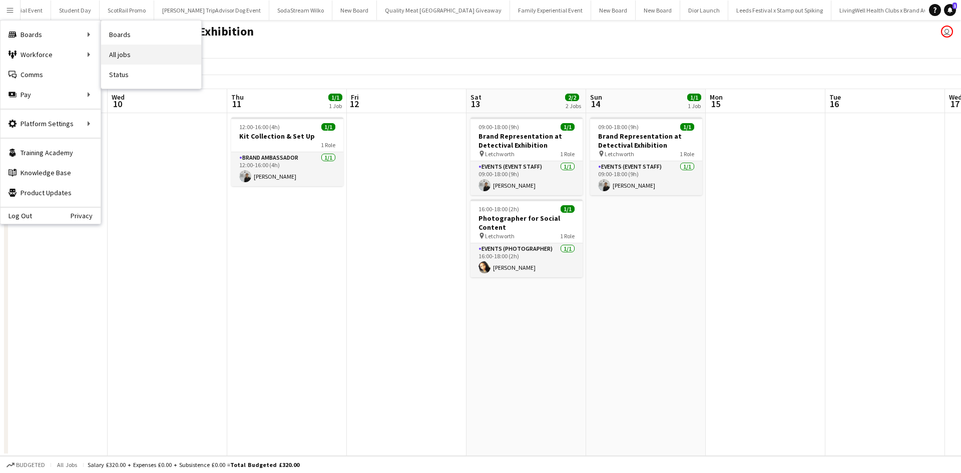
click at [135, 52] on link "All jobs" at bounding box center [151, 55] width 100 height 20
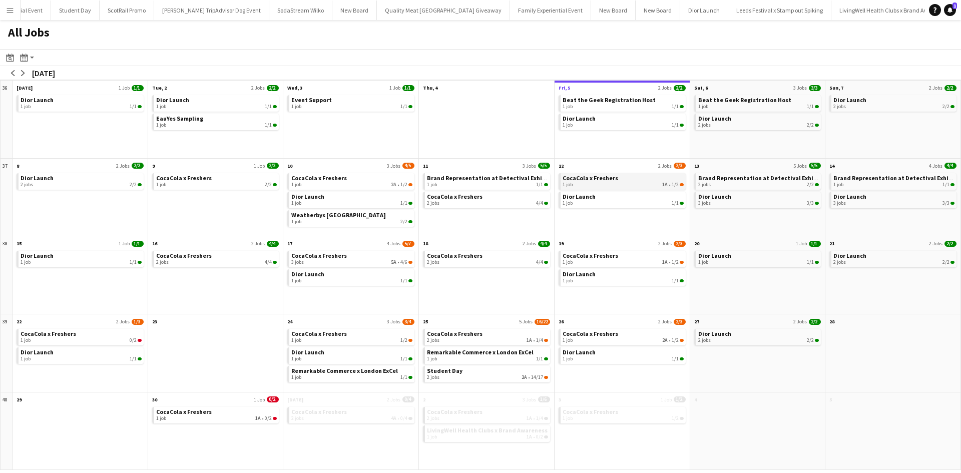
click at [575, 180] on span "CocaCola x Freshers" at bounding box center [591, 178] width 56 height 8
click at [219, 175] on link "CocaCola x Freshers 1 job 2/2" at bounding box center [216, 180] width 121 height 15
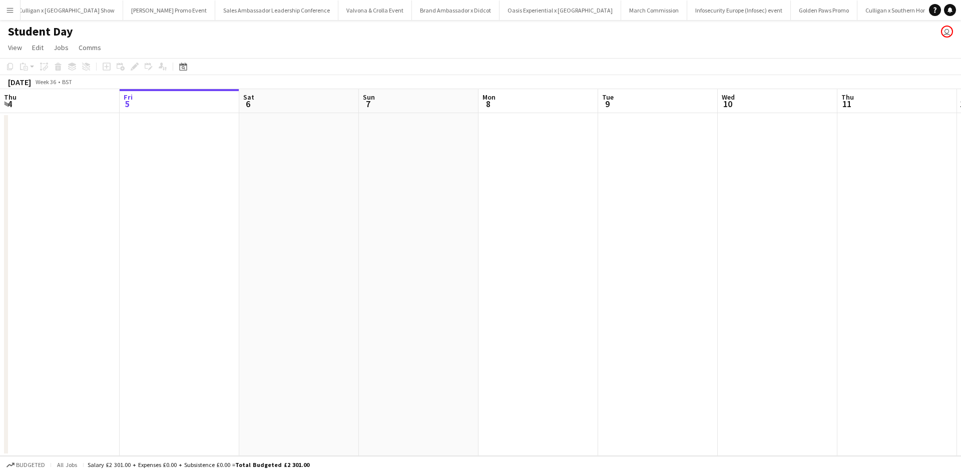
scroll to position [0, 9162]
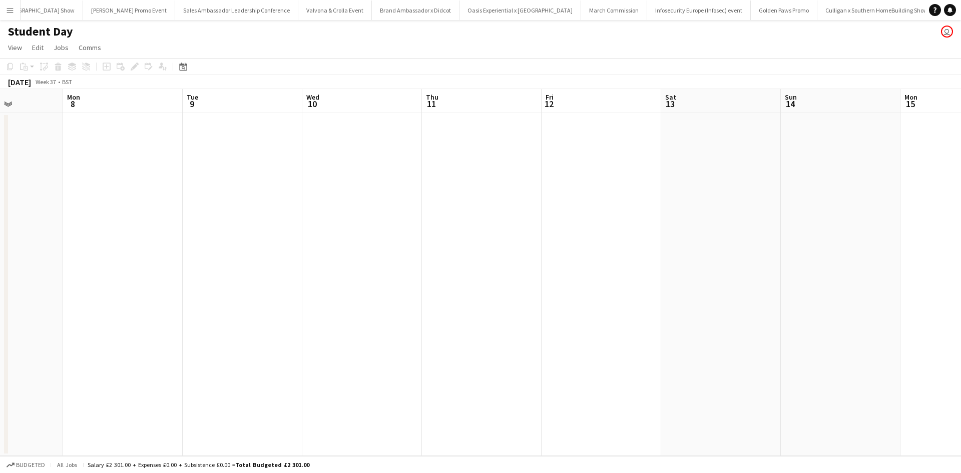
drag, startPoint x: 713, startPoint y: 354, endPoint x: 237, endPoint y: 287, distance: 481.4
click at [237, 287] on app-calendar-viewport "Fri 5 Sat 6 Sun 7 Mon 8 Tue 9 Wed 10 Thu 11 Fri 12 Sat 13 Sun 14 Mon 15 Tue 16 …" at bounding box center [480, 272] width 961 height 367
drag, startPoint x: 579, startPoint y: 341, endPoint x: 220, endPoint y: 277, distance: 364.2
click at [212, 274] on app-calendar-viewport "Fri 5 Sat 6 Sun 7 Mon 8 Tue 9 Wed 10 Thu 11 Fri 12 Sat 13 Sun 14 Mon 15 Tue 16 …" at bounding box center [480, 272] width 961 height 367
drag, startPoint x: 654, startPoint y: 374, endPoint x: 360, endPoint y: 319, distance: 299.5
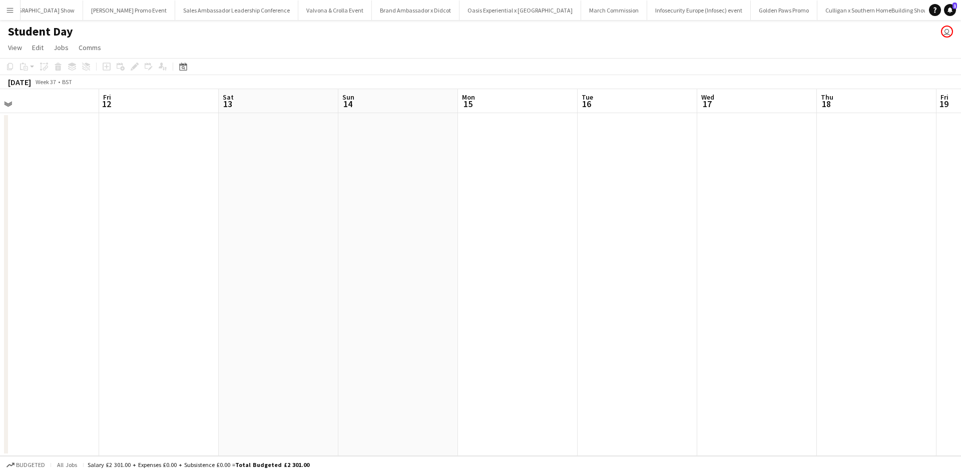
click at [256, 305] on app-calendar-viewport "Sun 7 Mon 8 Tue 9 Wed 10 Thu 11 Fri 12 Sat 13 Sun 14 Mon 15 Tue 16 Wed 17 Thu 1…" at bounding box center [480, 272] width 961 height 367
drag, startPoint x: 588, startPoint y: 350, endPoint x: 473, endPoint y: 329, distance: 117.5
click at [408, 315] on app-calendar-viewport "Fri 12 Sat 13 Sun 14 Mon 15 Tue 16 Wed 17 Thu 18 Fri 19 Sat 20 Sun 21 Mon 22 Tu…" at bounding box center [480, 272] width 961 height 367
click at [484, 316] on app-calendar-viewport "Sun 14 Mon 15 Tue 16 Wed 17 Thu 18 Fri 19 Sat 20 Sun 21 Mon 22 Tue 23 Wed 24 Th…" at bounding box center [480, 272] width 961 height 367
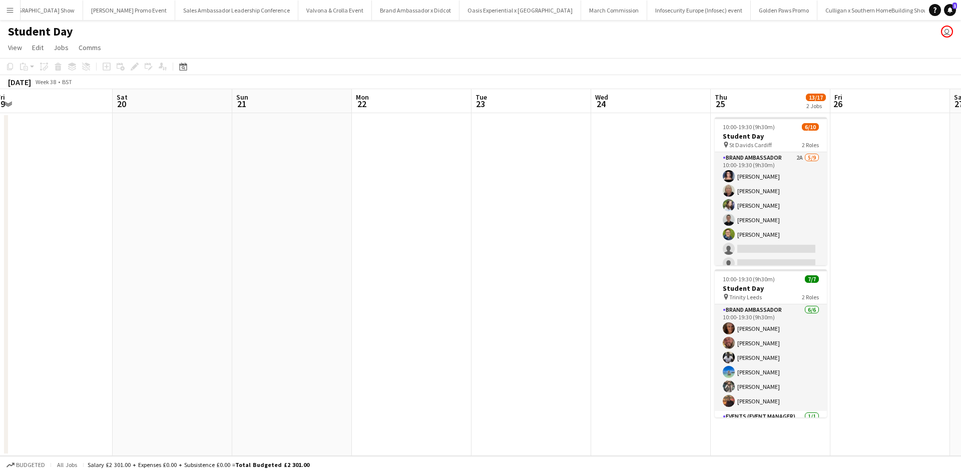
drag, startPoint x: 675, startPoint y: 359, endPoint x: 465, endPoint y: 319, distance: 214.5
click at [490, 322] on app-calendar-viewport "Wed 17 Thu 18 Fri 19 Sat 20 Sun 21 Mon 22 Tue 23 Wed 24 Thu 25 13/17 2 Jobs Fri…" at bounding box center [480, 272] width 961 height 367
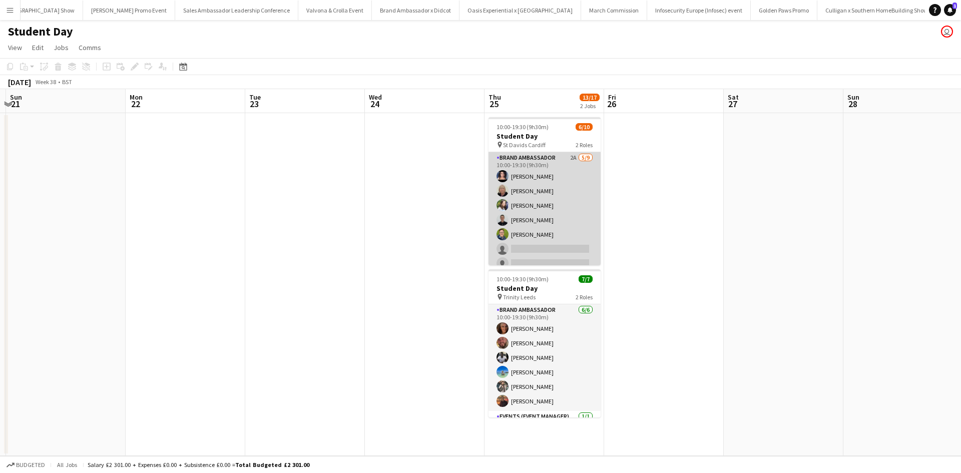
click at [553, 246] on app-card-role "Brand Ambassador 2A 5/9 10:00-19:30 (9h30m) Ami Goff Christine Watkinson Charlo…" at bounding box center [545, 227] width 112 height 150
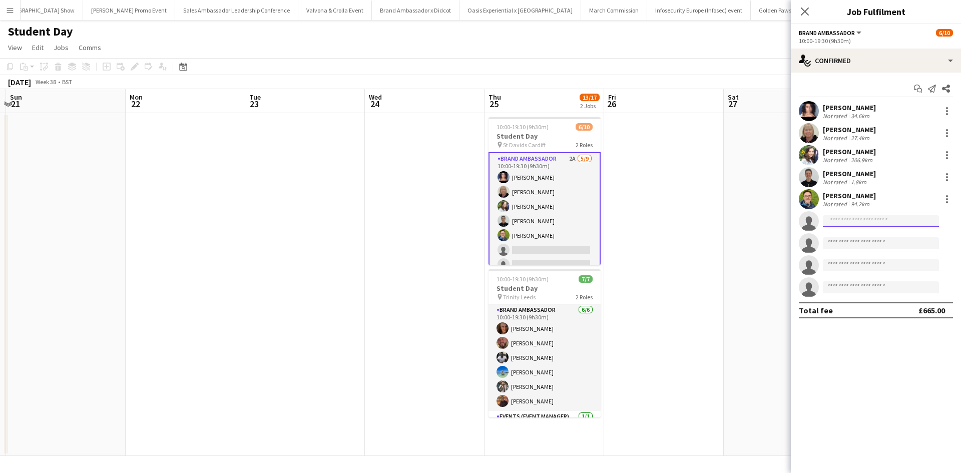
click at [865, 217] on input at bounding box center [881, 221] width 116 height 12
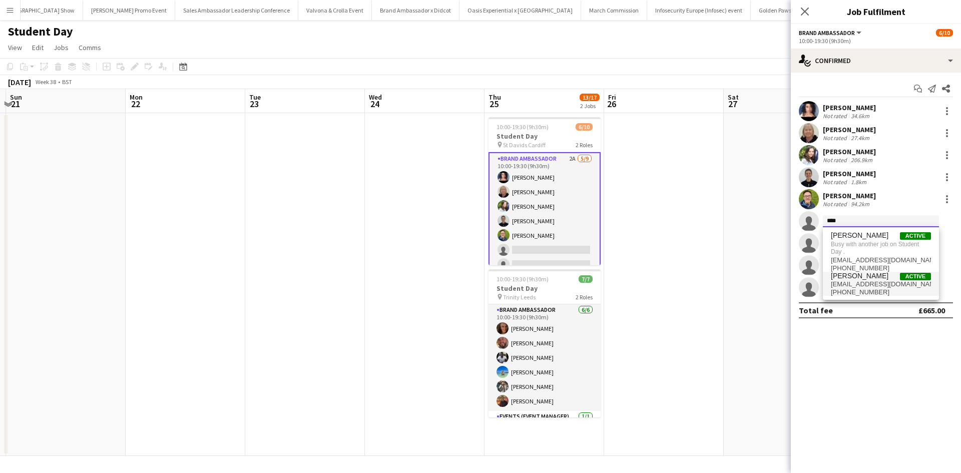
type input "****"
click at [855, 279] on span "Naomi Page" at bounding box center [860, 276] width 58 height 9
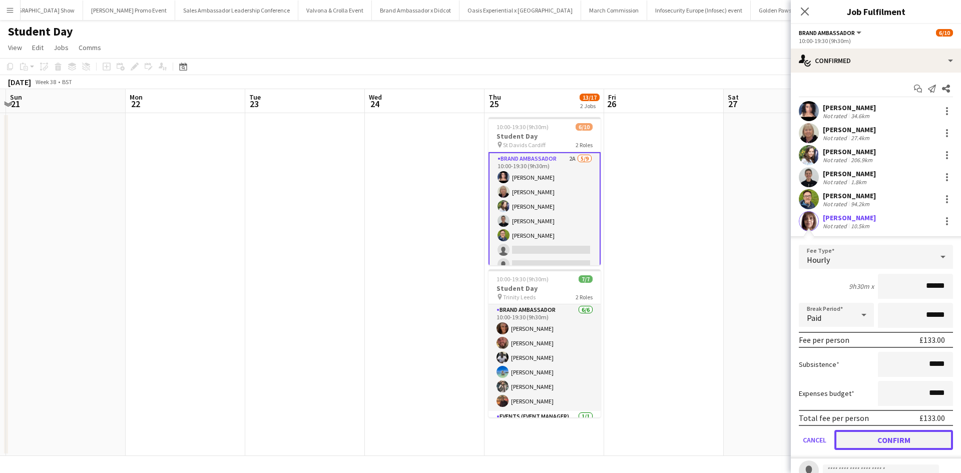
click at [904, 444] on button "Confirm" at bounding box center [894, 440] width 119 height 20
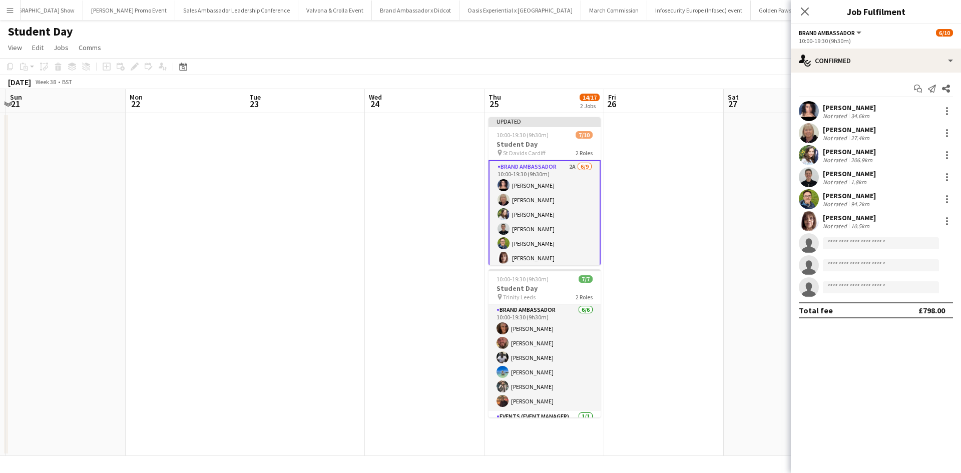
click at [764, 398] on app-date-cell at bounding box center [784, 284] width 120 height 343
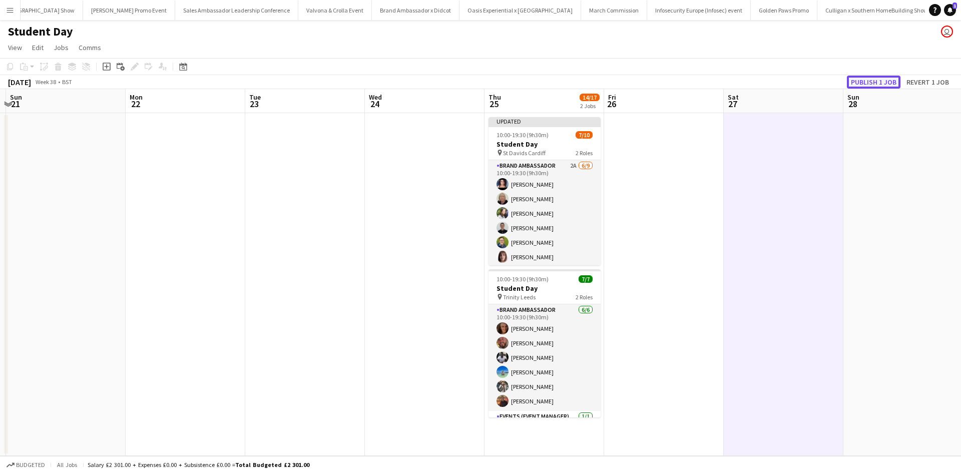
click at [881, 80] on button "Publish 1 job" at bounding box center [874, 82] width 54 height 13
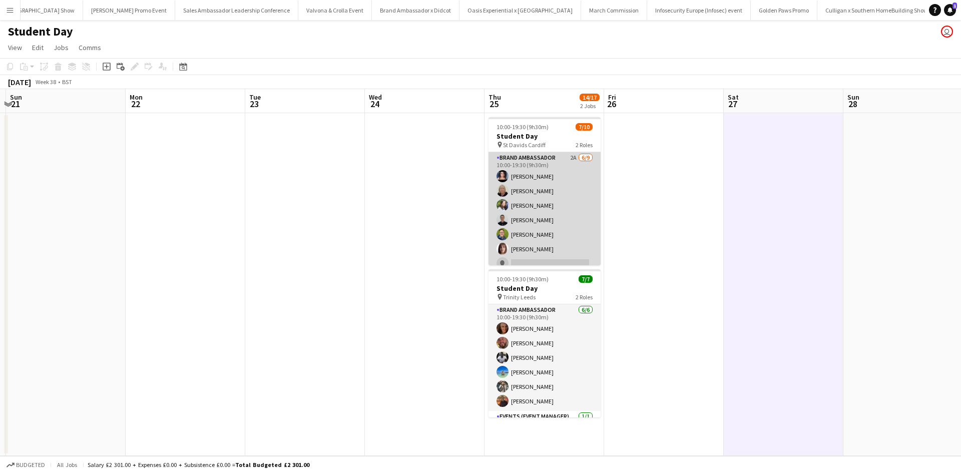
scroll to position [71, 0]
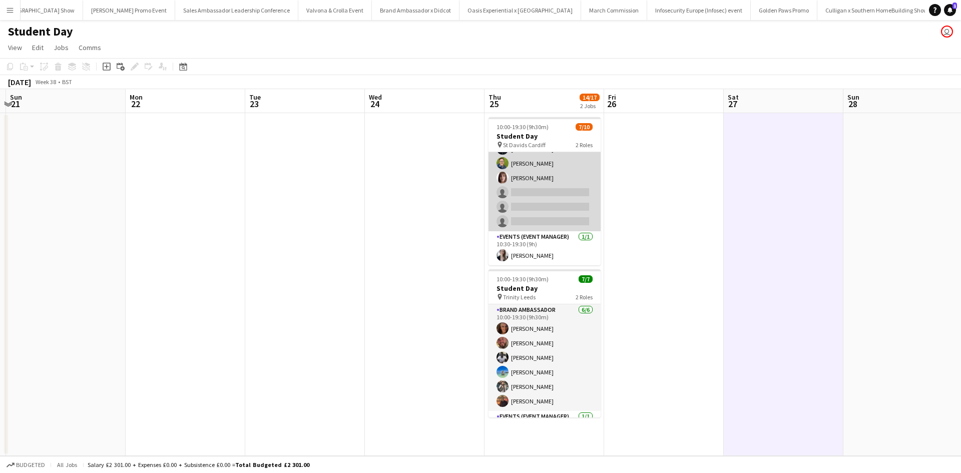
click at [567, 169] on app-card-role "Brand Ambassador 2A 6/9 10:00-19:30 (9h30m) Ami Goff Christine Watkinson Charlo…" at bounding box center [545, 156] width 112 height 150
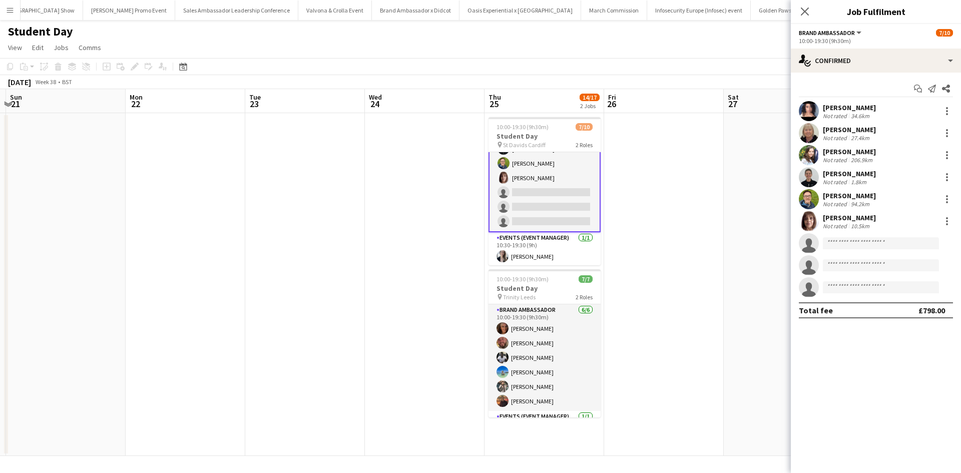
click at [342, 193] on app-date-cell at bounding box center [305, 284] width 120 height 343
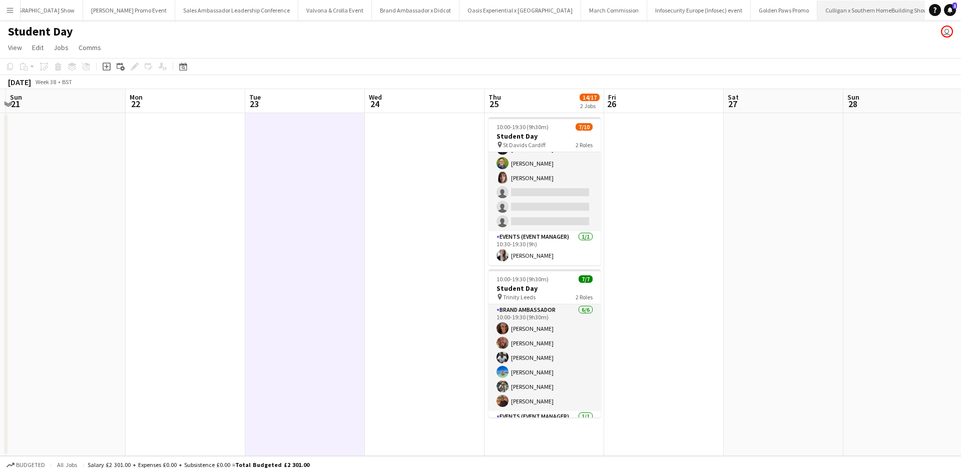
scroll to position [71, 0]
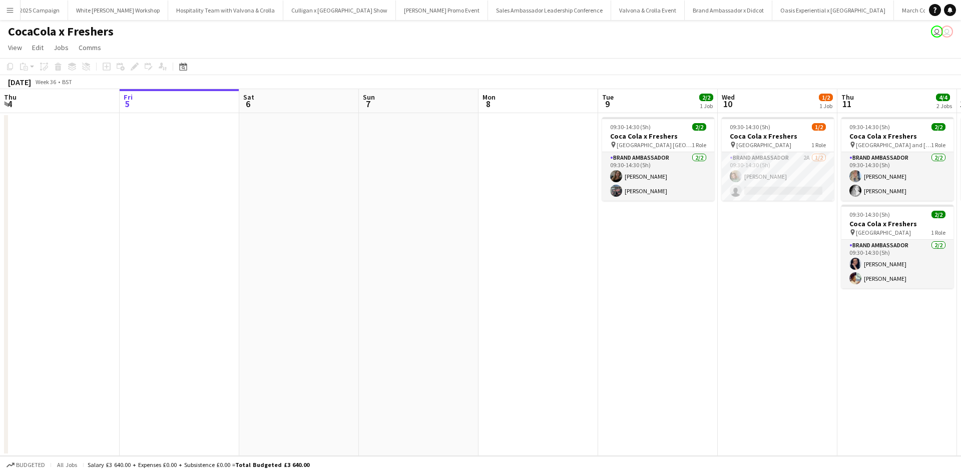
scroll to position [0, 10018]
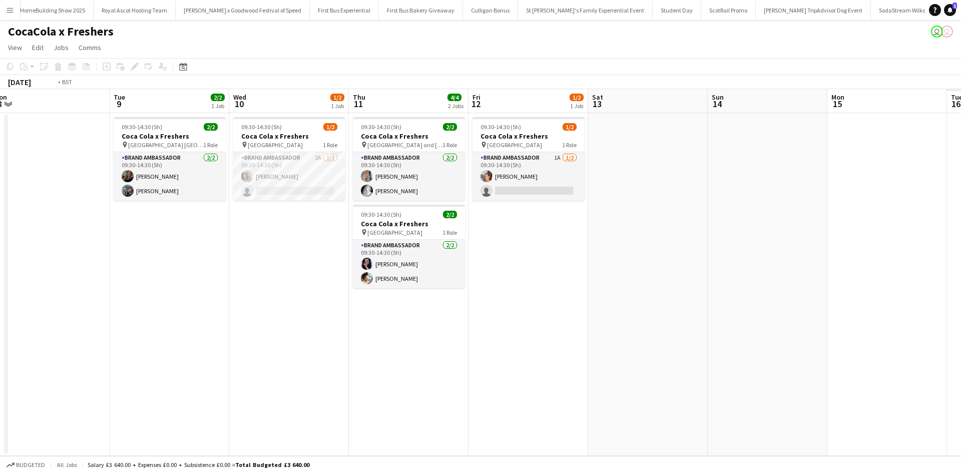
drag, startPoint x: 764, startPoint y: 271, endPoint x: 215, endPoint y: 213, distance: 551.8
click at [217, 214] on app-calendar-viewport "Fri 5 Sat 6 Sun 7 Mon 8 Tue 9 2/2 1 Job Wed 10 1/2 1 Job Thu 11 4/4 2 Jobs Fri …" at bounding box center [480, 272] width 961 height 367
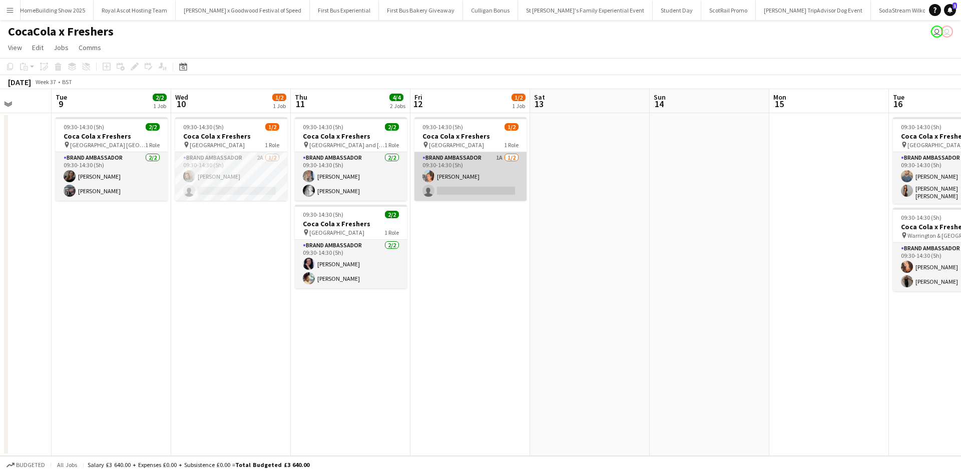
click at [488, 177] on app-card-role "Brand Ambassador 1A 1/2 09:30-14:30 (5h) Aisha Patel single-neutral-actions" at bounding box center [471, 176] width 112 height 49
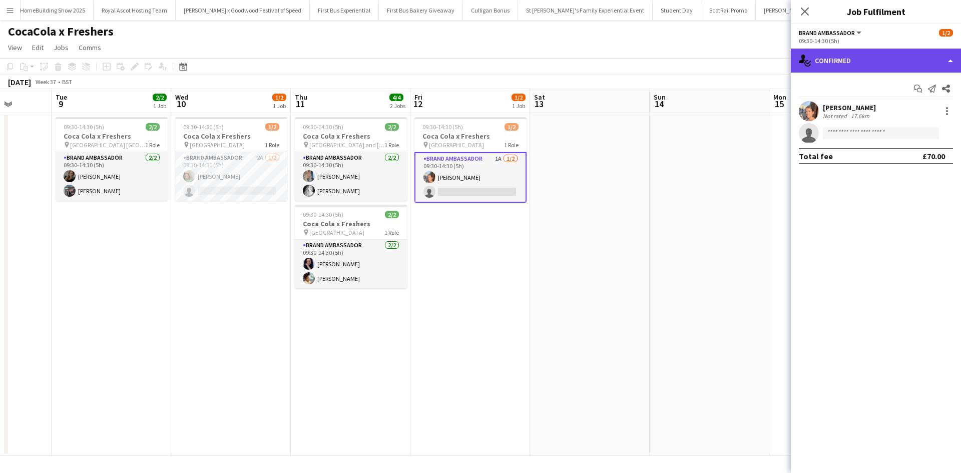
click at [880, 67] on div "single-neutral-actions-check-2 Confirmed" at bounding box center [876, 61] width 170 height 24
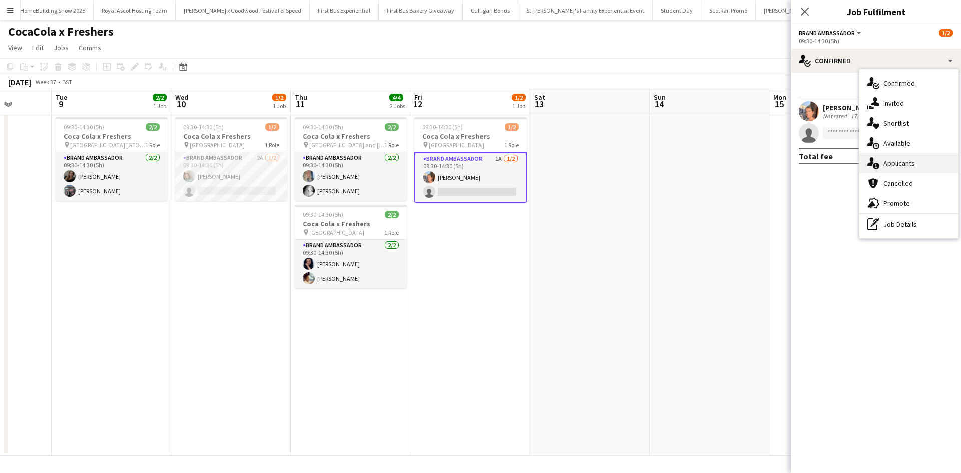
click at [910, 157] on div "single-neutral-actions-information Applicants" at bounding box center [909, 163] width 99 height 20
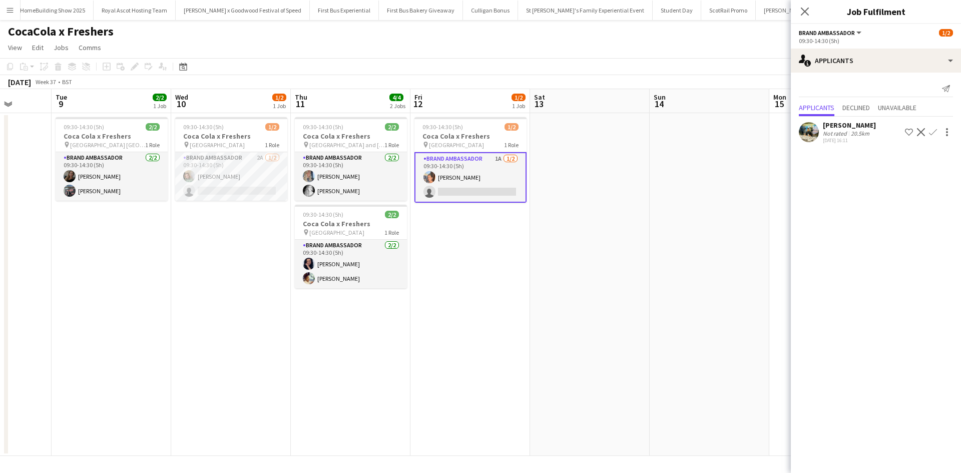
click at [712, 239] on app-date-cell at bounding box center [710, 284] width 120 height 343
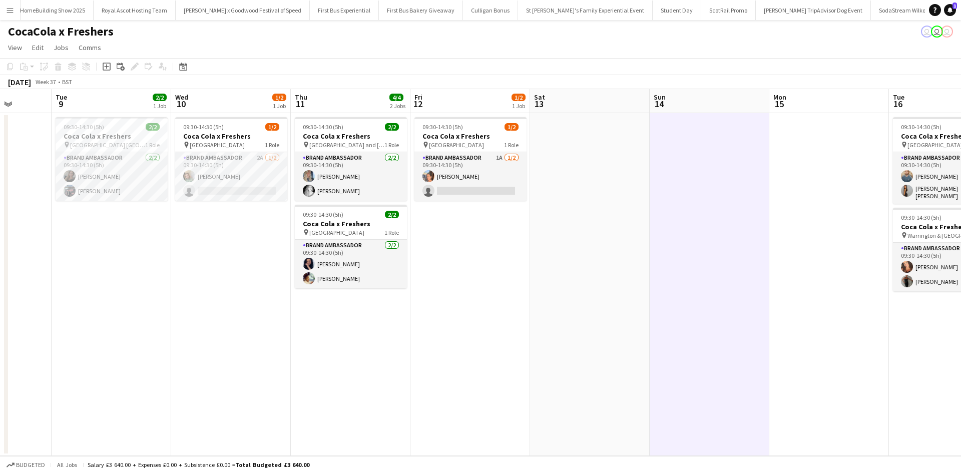
click at [12, 16] on button "Menu" at bounding box center [10, 10] width 20 height 20
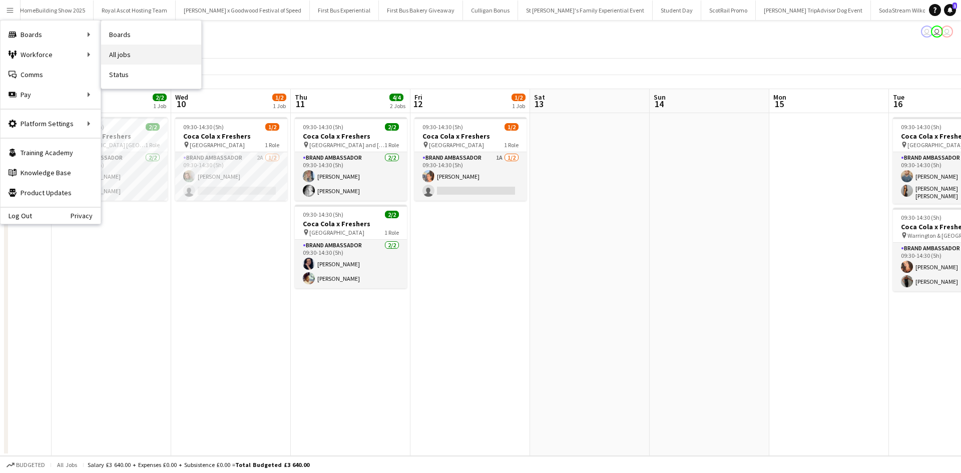
click at [116, 48] on link "All jobs" at bounding box center [151, 55] width 100 height 20
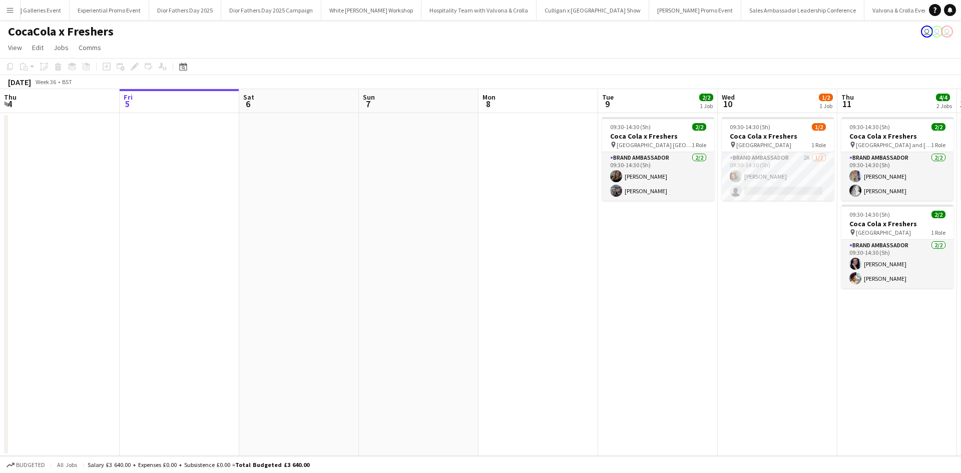
scroll to position [0, 10018]
click at [643, 141] on span "[GEOGRAPHIC_DATA] [GEOGRAPHIC_DATA]" at bounding box center [654, 145] width 75 height 8
